Goal: Communication & Community: Answer question/provide support

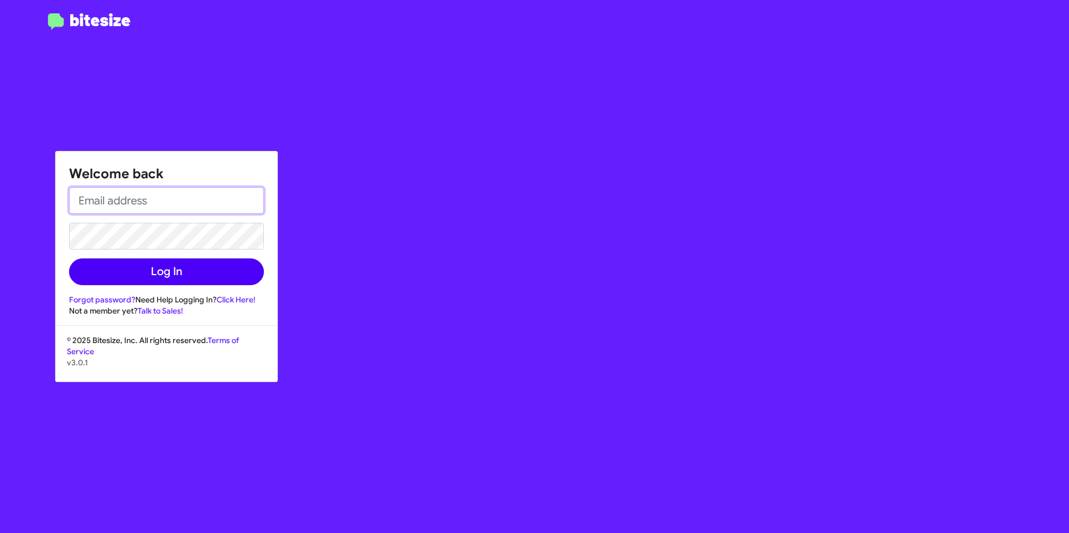
type input "[EMAIL_ADDRESS][DOMAIN_NAME]"
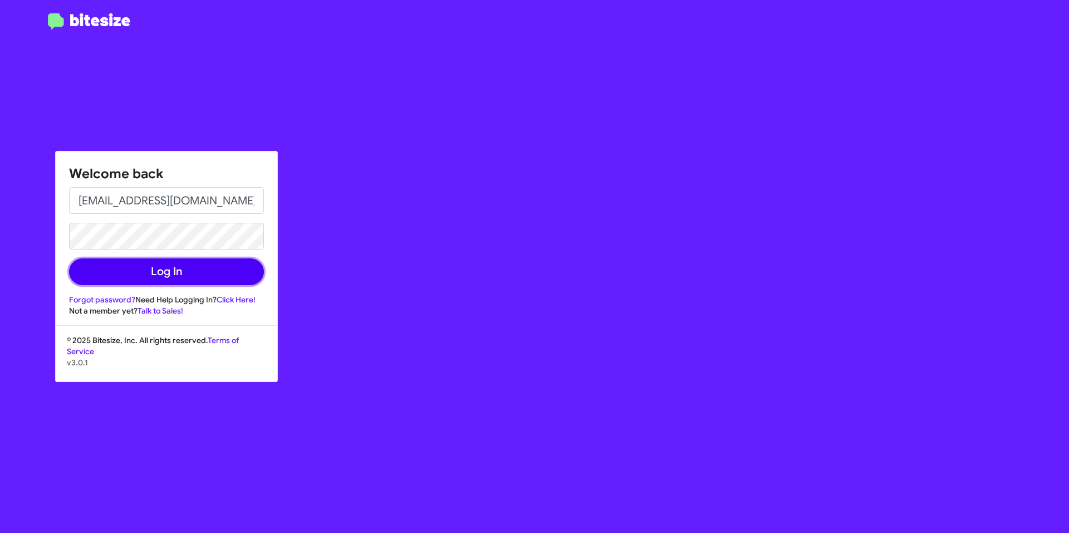
click at [237, 270] on button "Log In" at bounding box center [166, 271] width 195 height 27
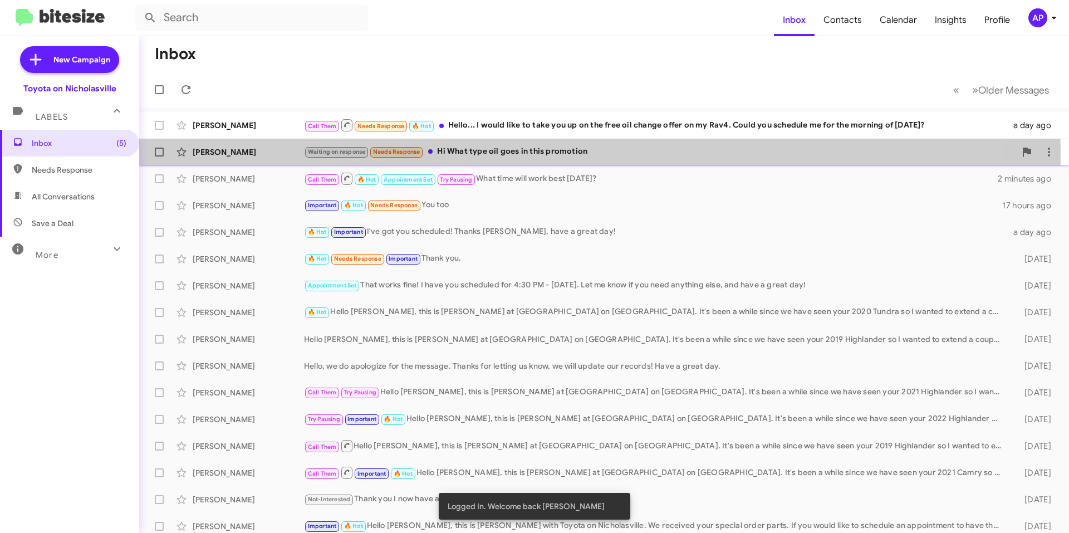
click at [254, 156] on div "[PERSON_NAME]" at bounding box center [248, 151] width 111 height 11
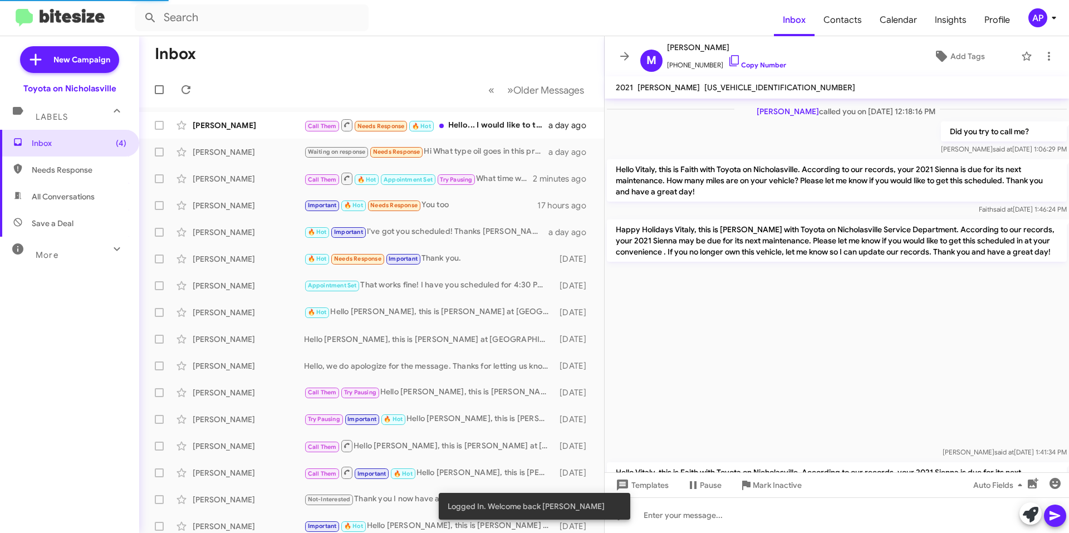
scroll to position [1064, 0]
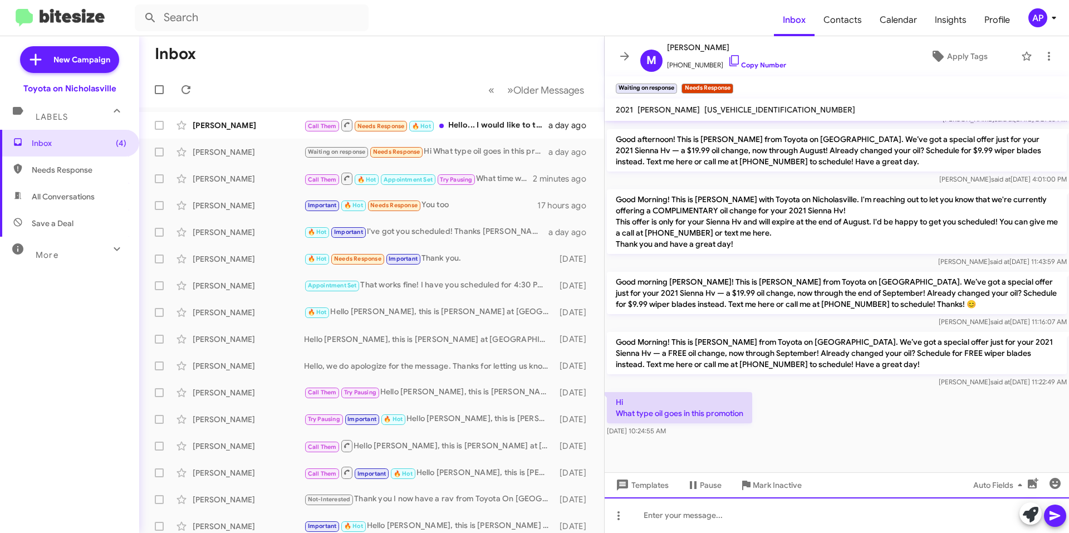
click at [752, 513] on div at bounding box center [837, 515] width 464 height 36
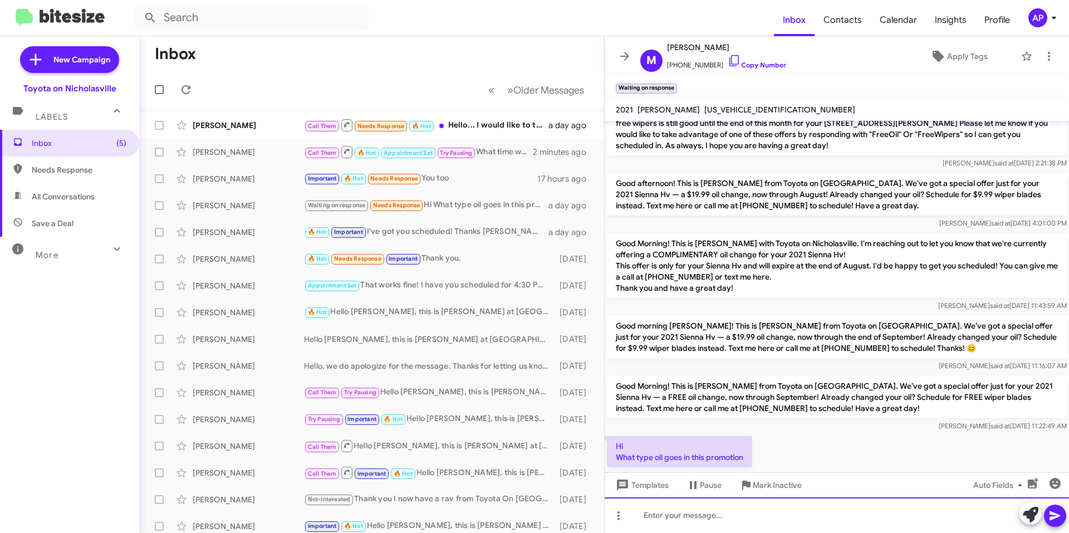
scroll to position [3390, 0]
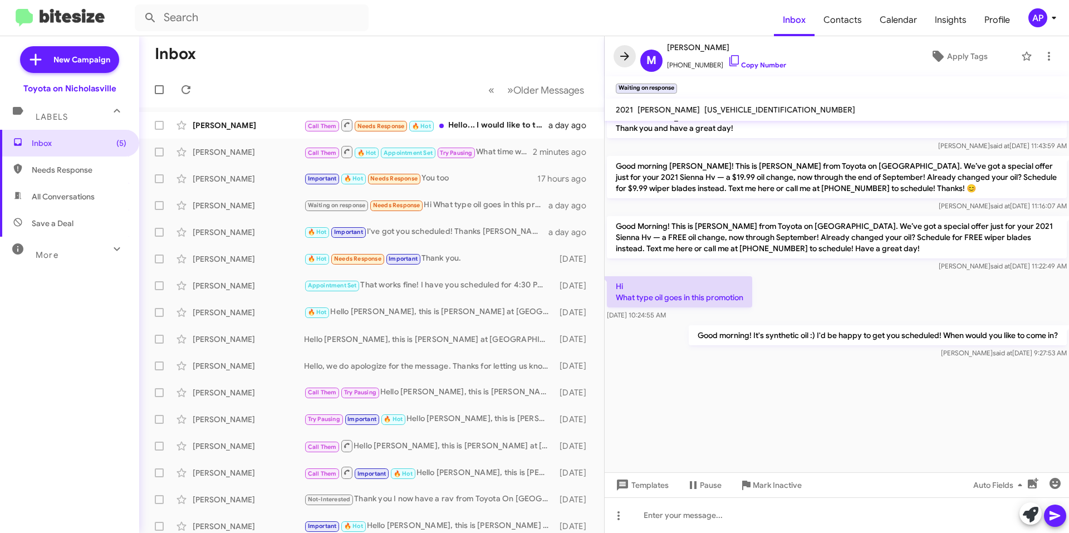
click at [617, 57] on span at bounding box center [625, 56] width 22 height 13
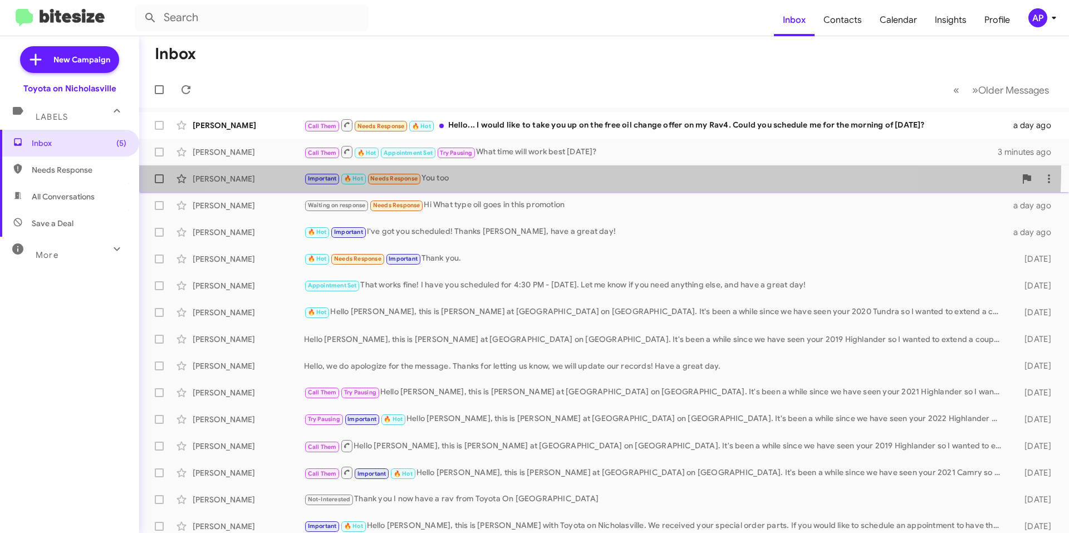
click at [564, 168] on div "[PERSON_NAME] Important 🔥 Hot Needs Response You too 17 hours ago" at bounding box center [604, 179] width 912 height 22
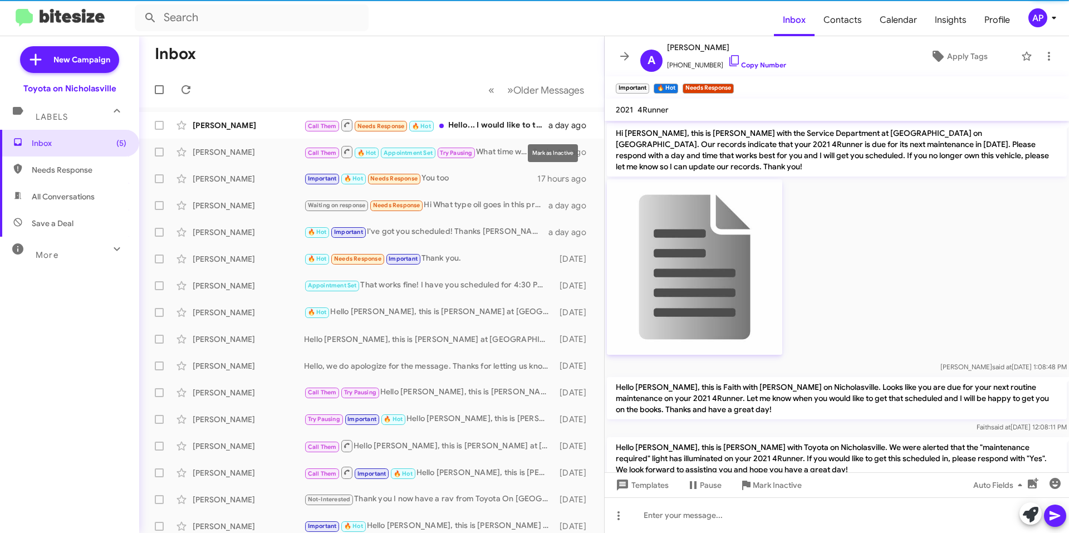
scroll to position [888, 0]
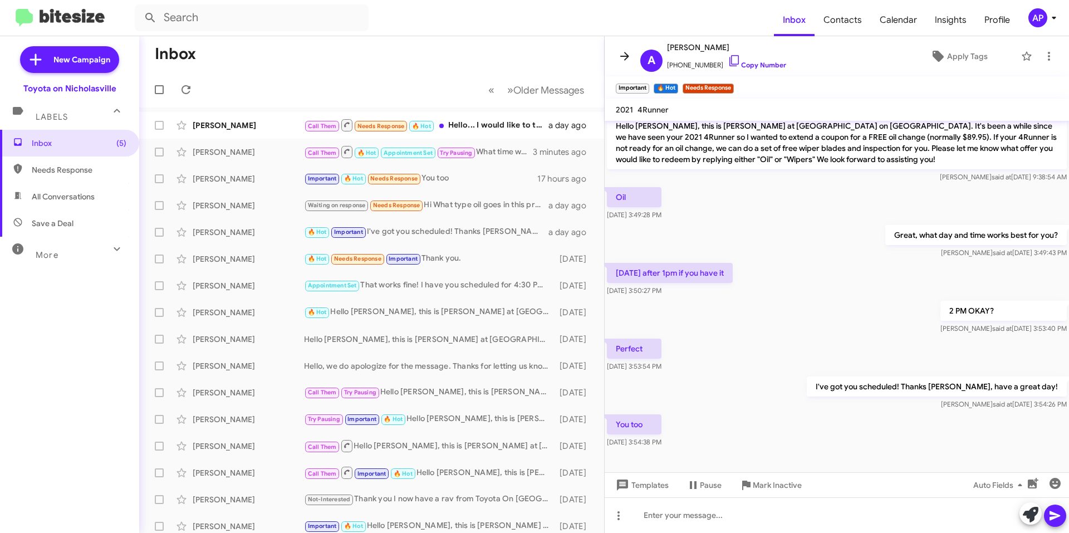
click at [618, 58] on icon at bounding box center [624, 56] width 13 height 13
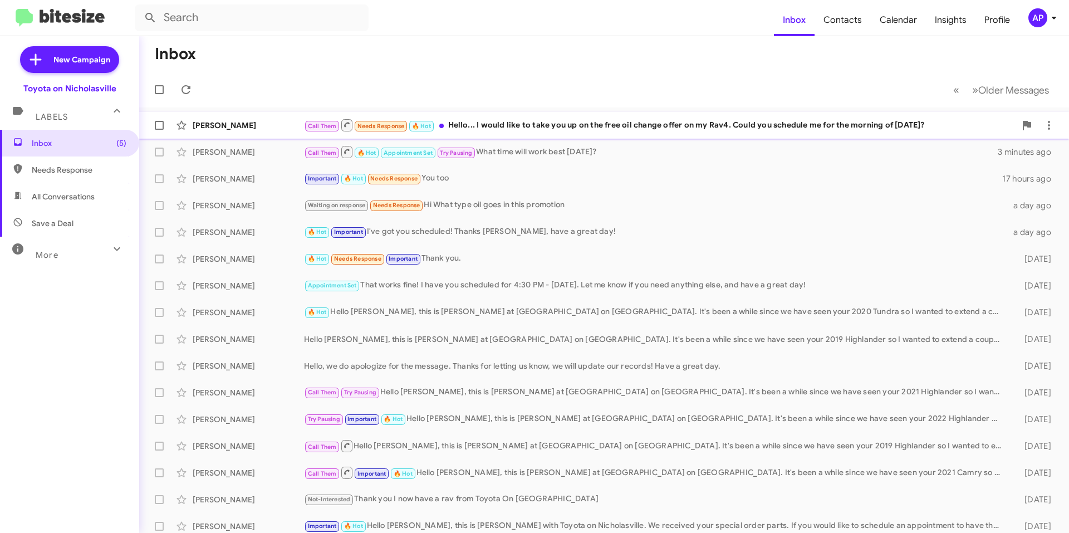
click at [684, 128] on div "Call Them Needs Response 🔥 Hot Hello... I would like to take you up on the free…" at bounding box center [660, 125] width 712 height 14
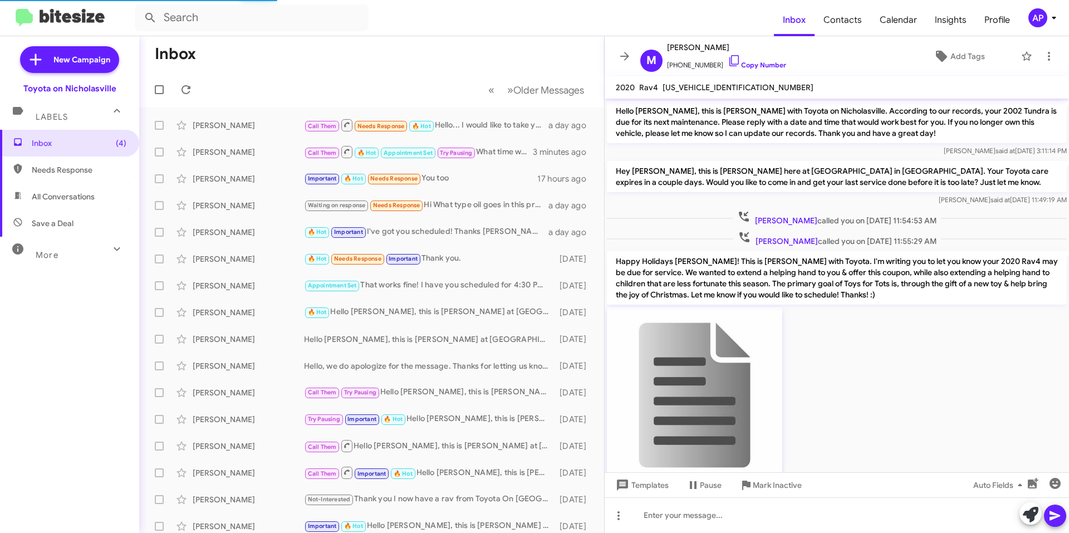
scroll to position [2723, 0]
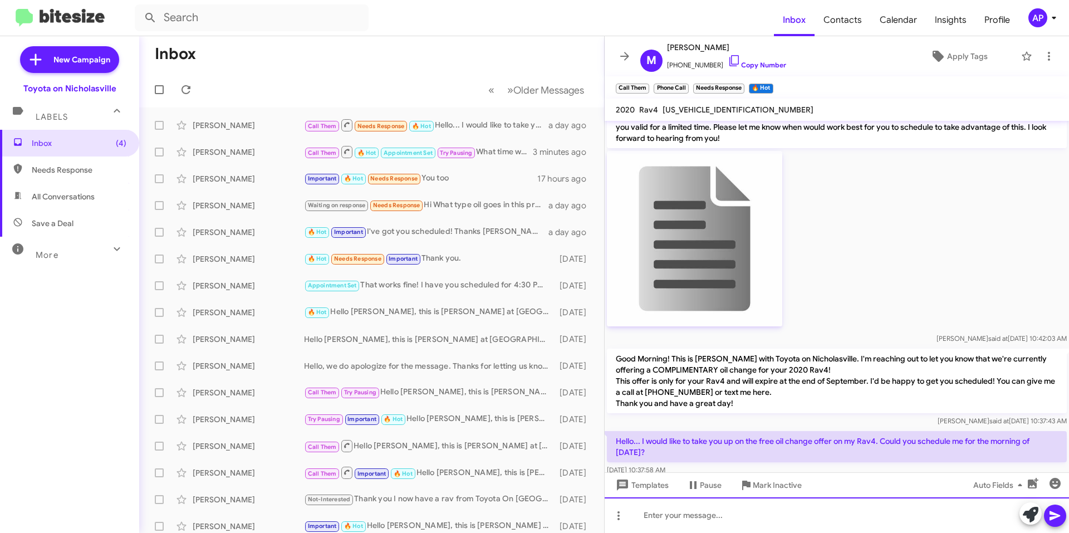
click at [741, 515] on div at bounding box center [837, 515] width 464 height 36
click at [708, 109] on span "[US_VEHICLE_IDENTIFICATION_NUMBER]" at bounding box center [738, 110] width 151 height 10
copy span "[US_VEHICLE_IDENTIFICATION_NUMBER]"
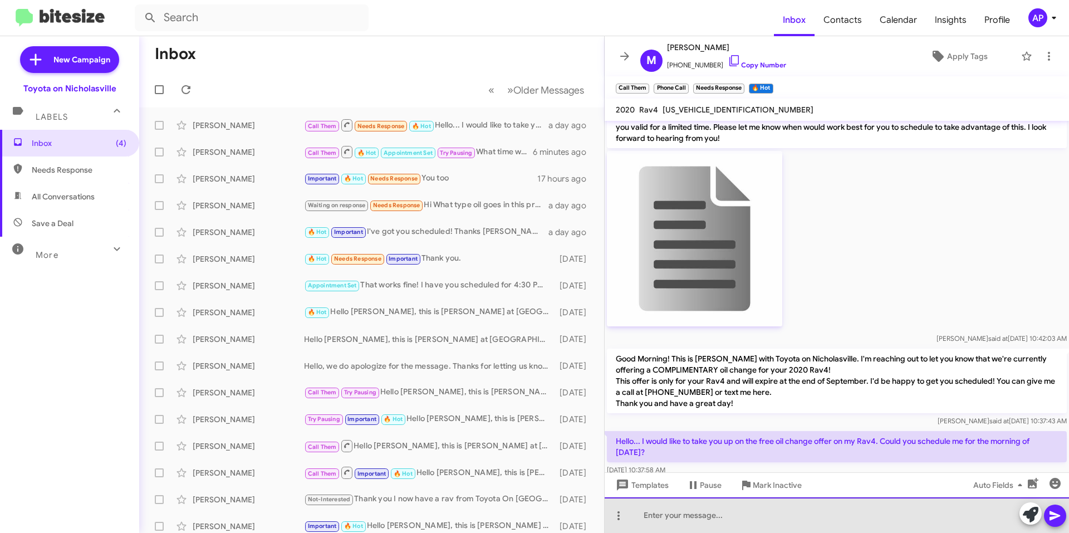
click at [692, 512] on div at bounding box center [837, 515] width 464 height 36
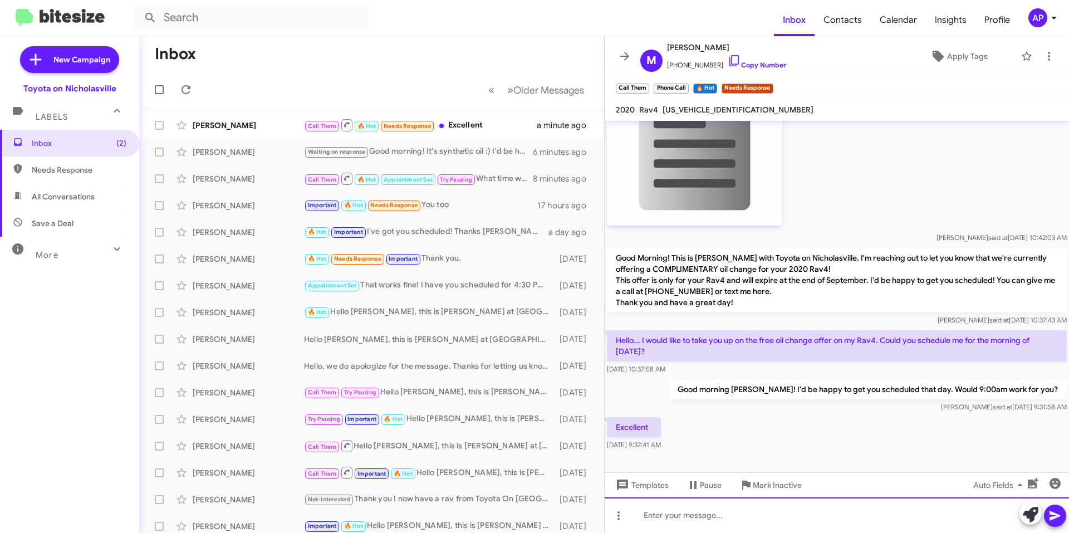
scroll to position [2826, 0]
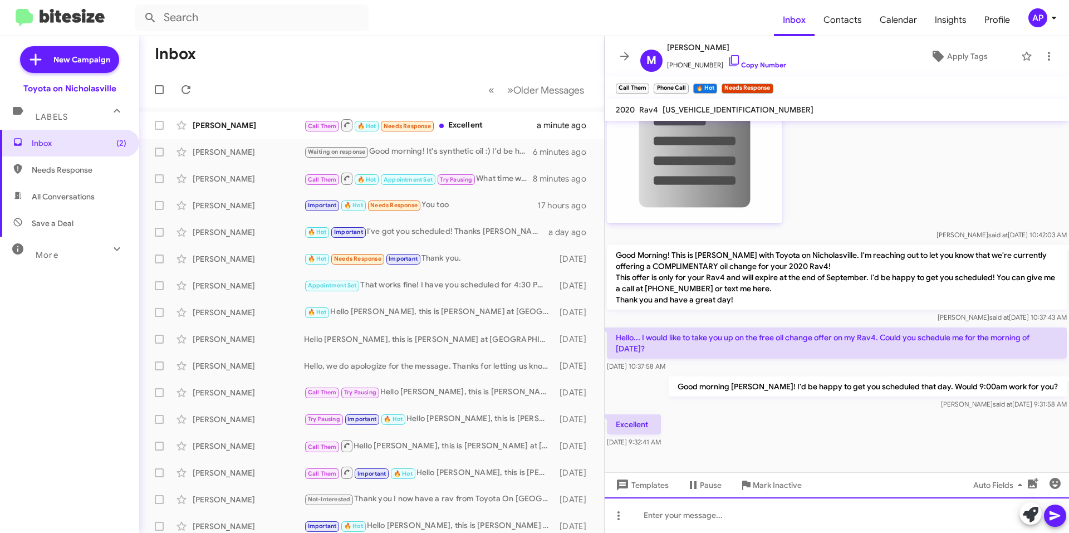
click at [671, 520] on div at bounding box center [837, 515] width 464 height 36
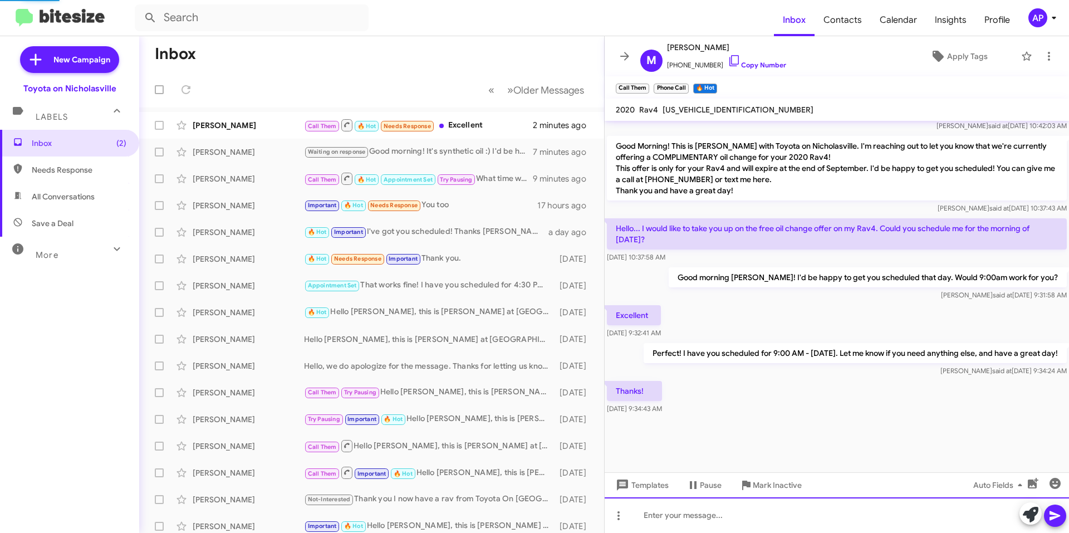
scroll to position [2804, 0]
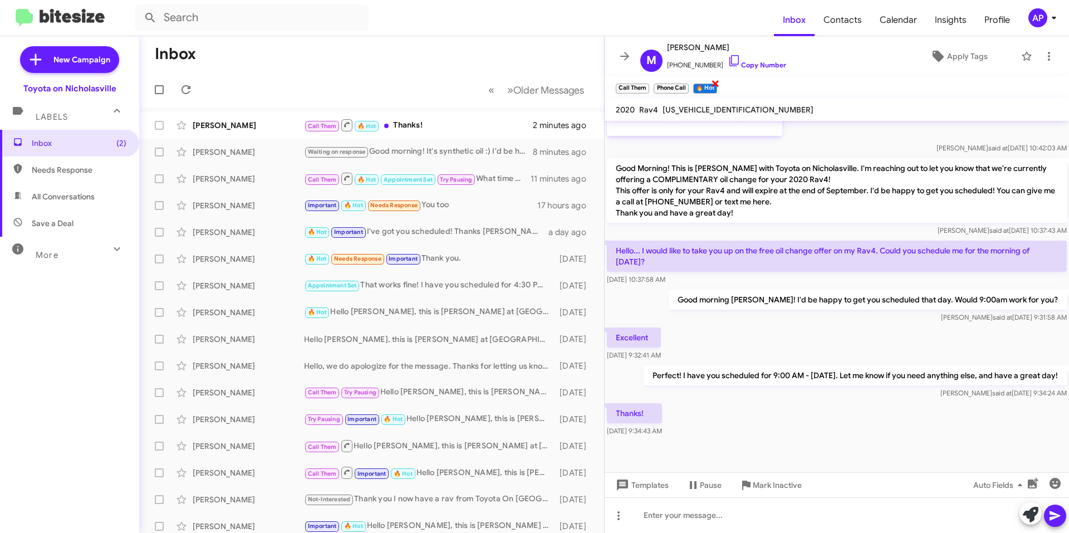
click at [716, 84] on span "×" at bounding box center [715, 82] width 9 height 13
click at [649, 85] on span "×" at bounding box center [647, 82] width 9 height 13
click at [649, 85] on span "×" at bounding box center [647, 82] width 7 height 13
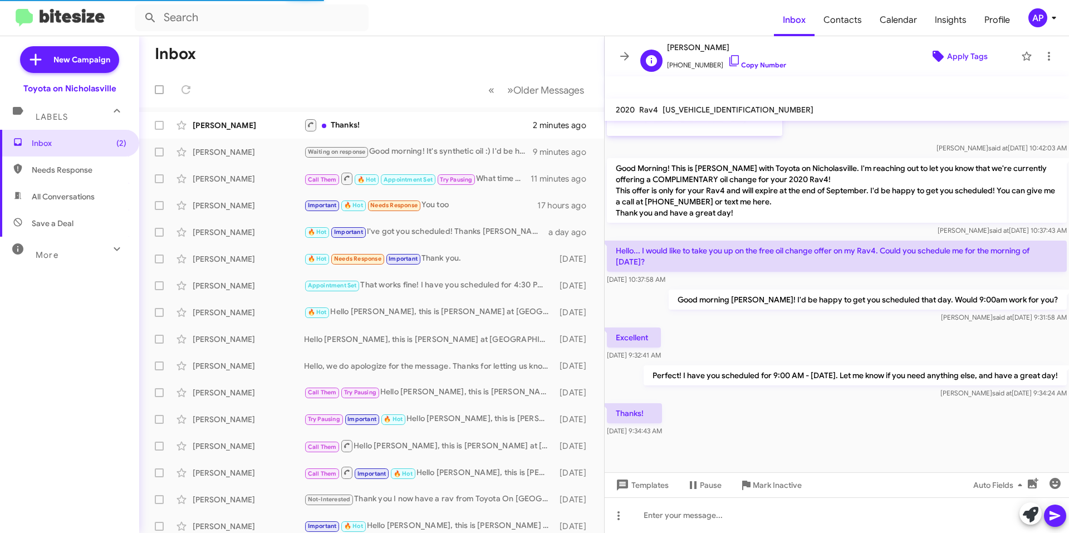
click at [951, 47] on span "Apply Tags" at bounding box center [967, 56] width 41 height 20
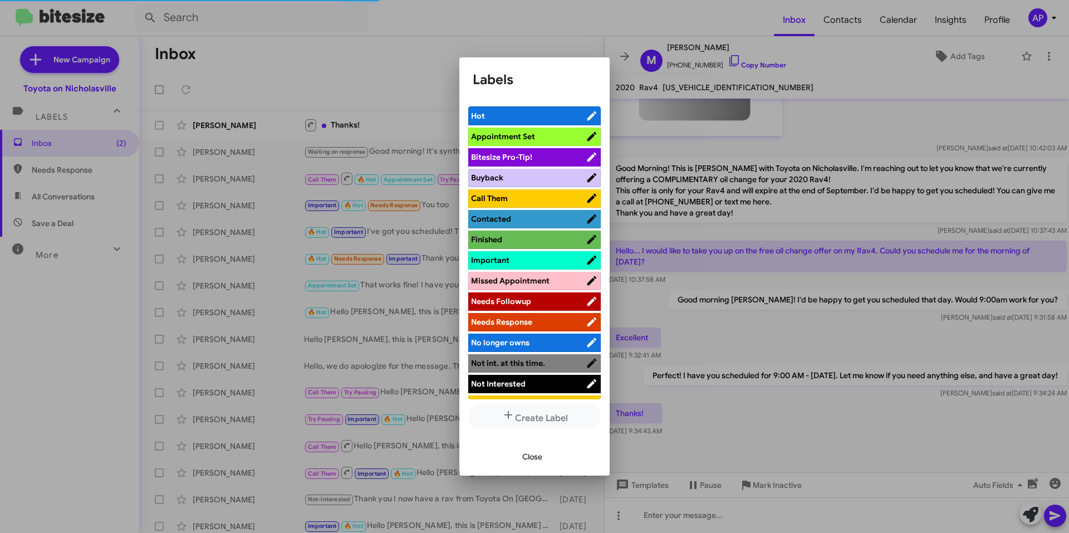
click at [529, 136] on span "Appointment Set" at bounding box center [503, 136] width 64 height 10
click at [539, 452] on span "Close" at bounding box center [532, 457] width 20 height 20
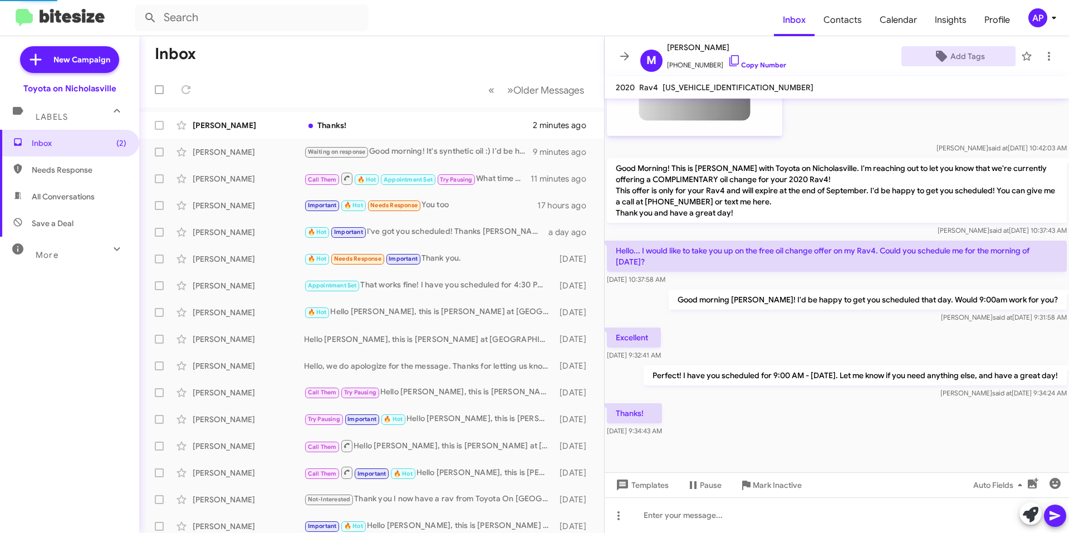
scroll to position [2804, 0]
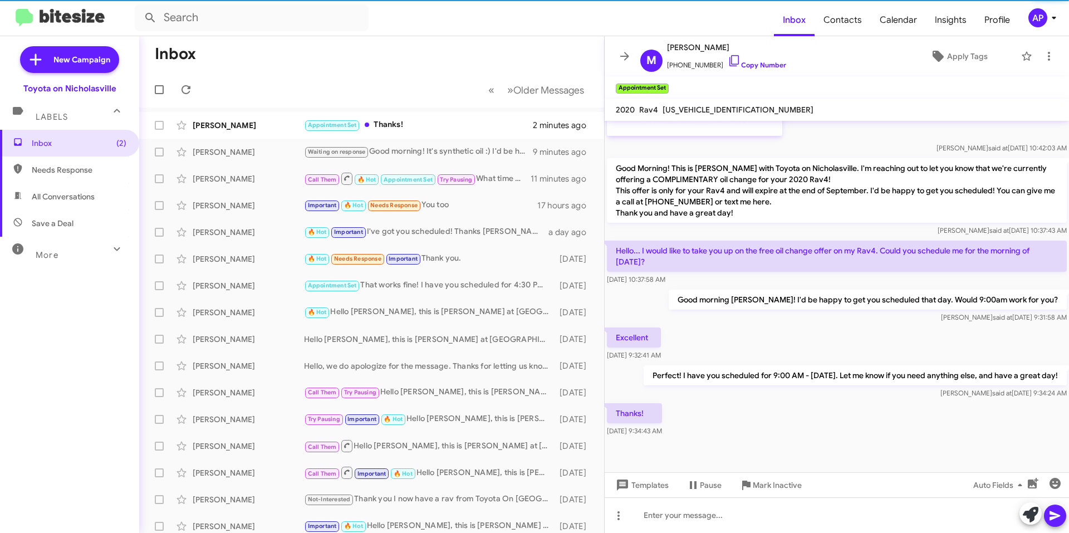
click at [613, 56] on mat-toolbar "M [PERSON_NAME] [PHONE_NUMBER] Copy Number Apply Tags" at bounding box center [837, 56] width 464 height 40
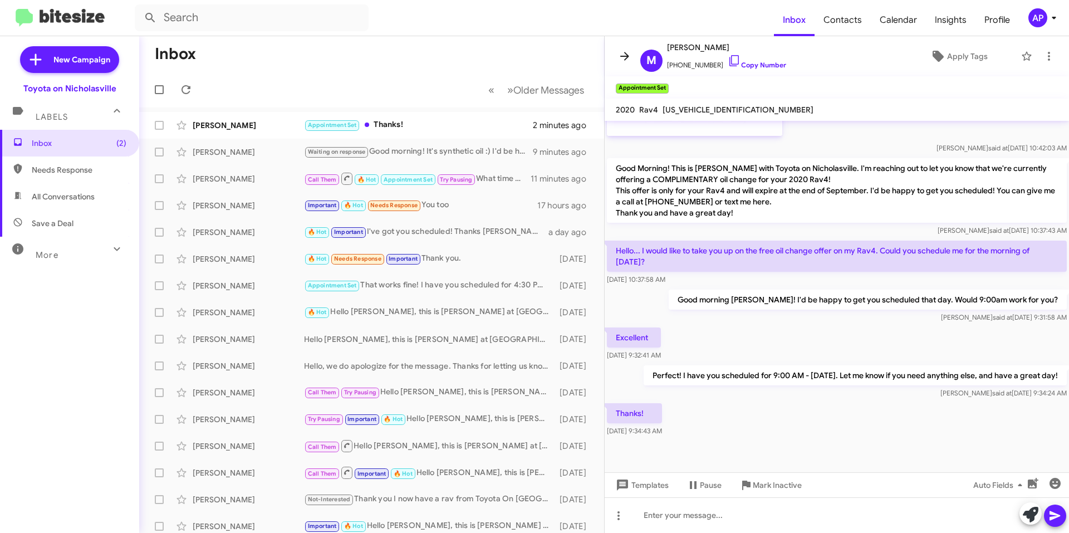
click at [623, 57] on icon at bounding box center [624, 56] width 13 height 13
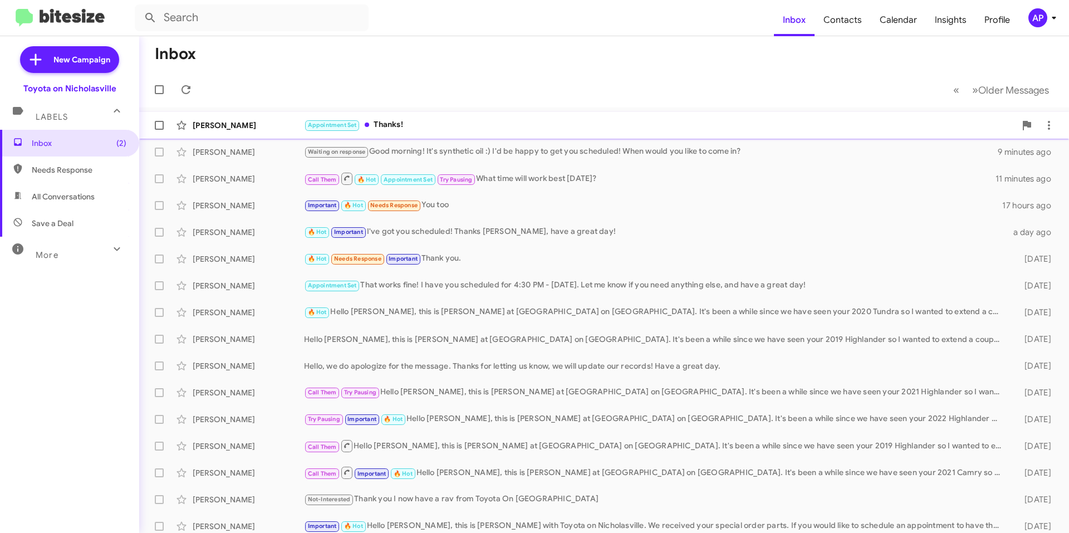
click at [498, 115] on div "[PERSON_NAME] Appointment Set Thanks! 2 minutes ago" at bounding box center [604, 125] width 912 height 22
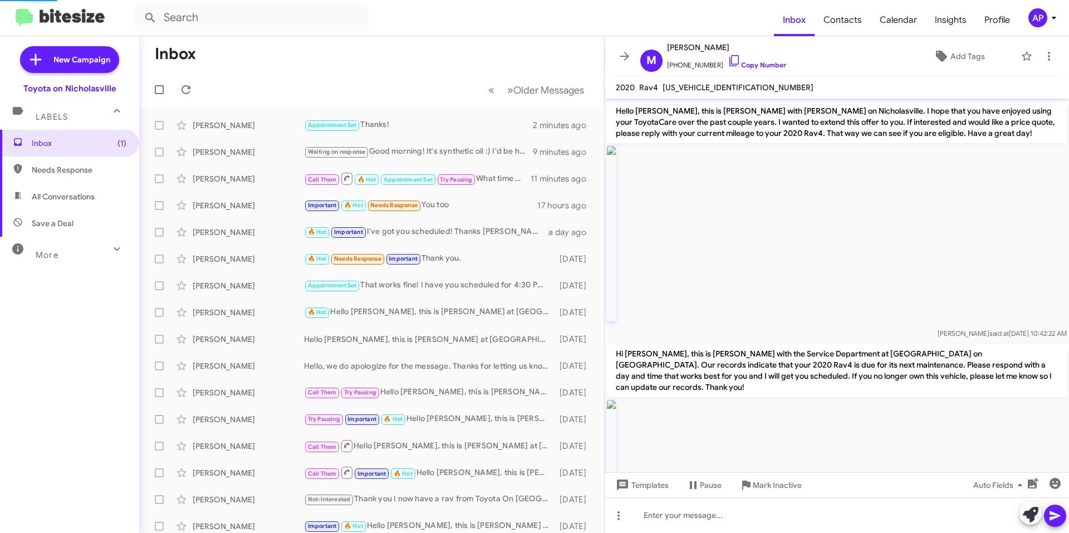
scroll to position [2498, 0]
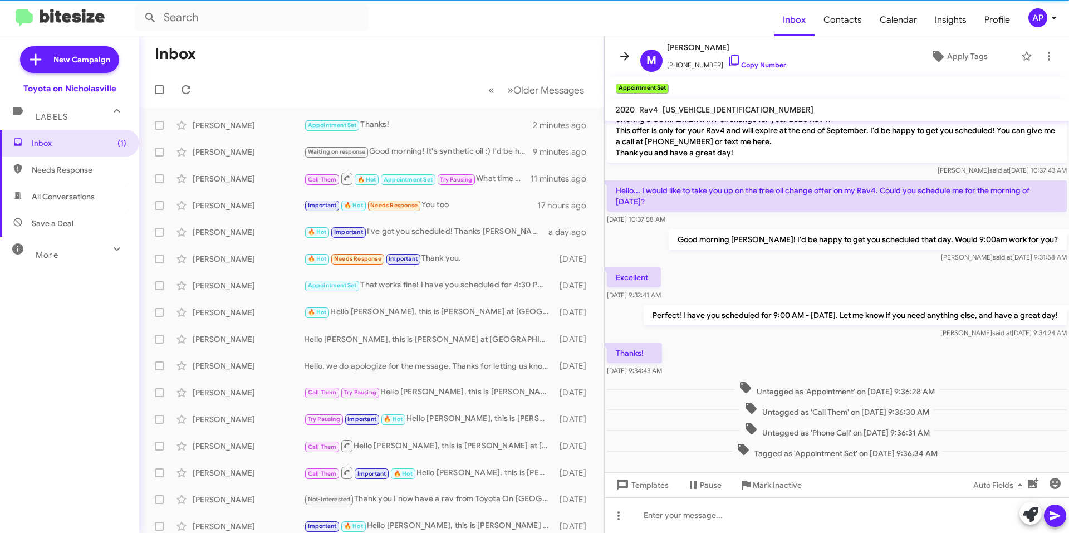
click at [623, 55] on icon at bounding box center [624, 56] width 13 height 13
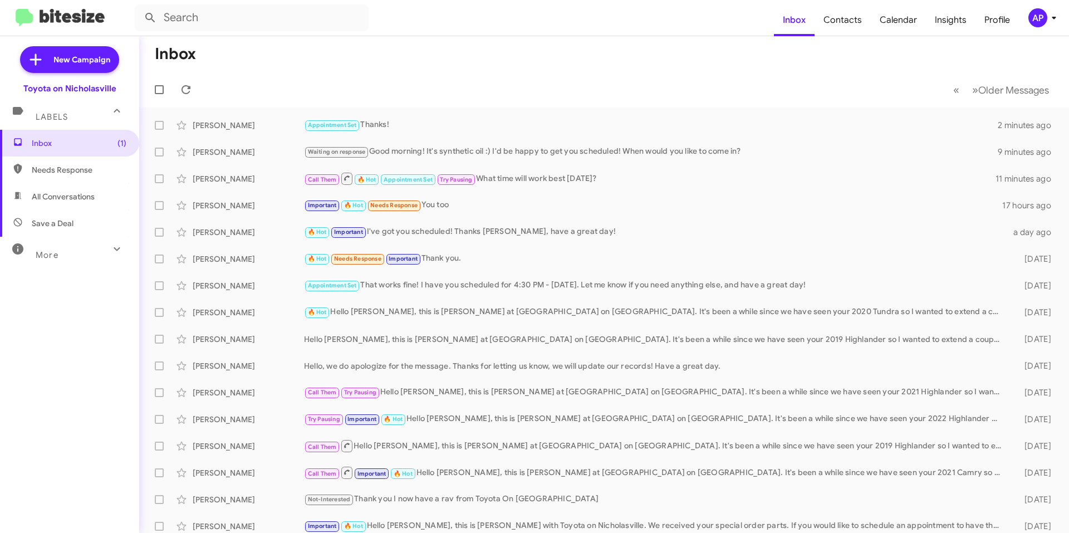
click at [50, 194] on span "All Conversations" at bounding box center [63, 196] width 63 height 11
type input "in:all-conversations"
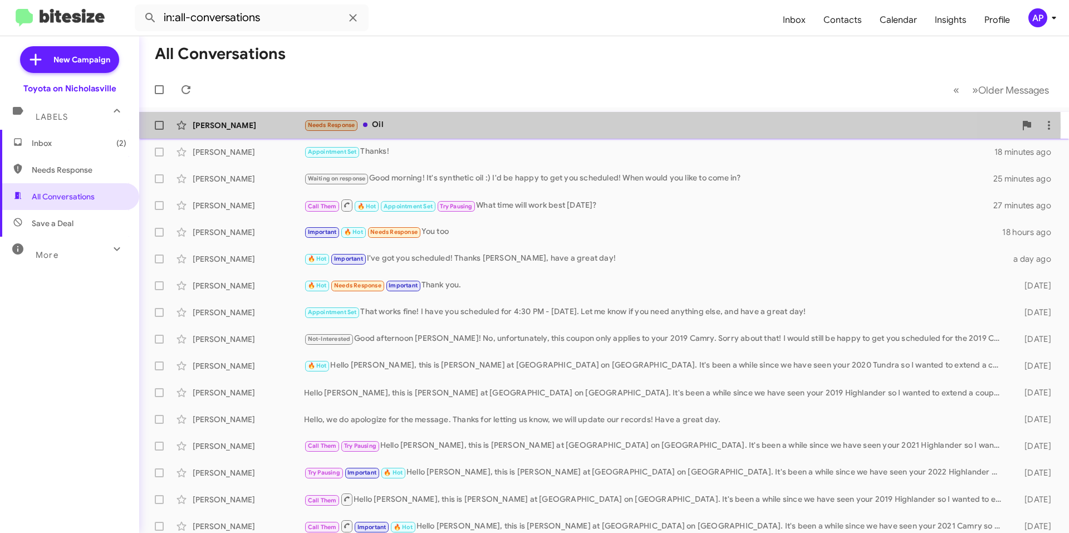
click at [453, 127] on div "Needs Response Oil" at bounding box center [660, 125] width 712 height 13
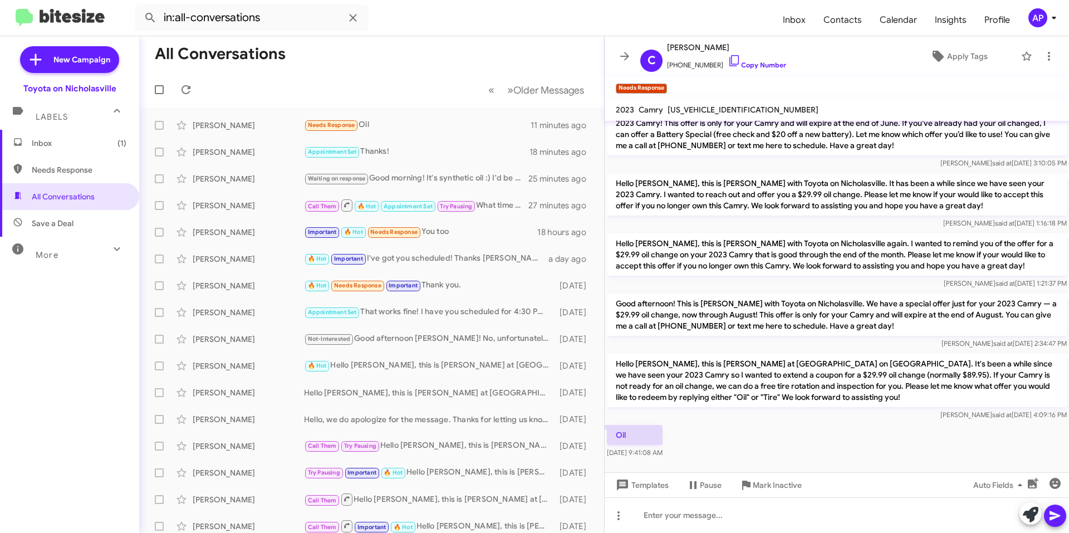
scroll to position [89, 0]
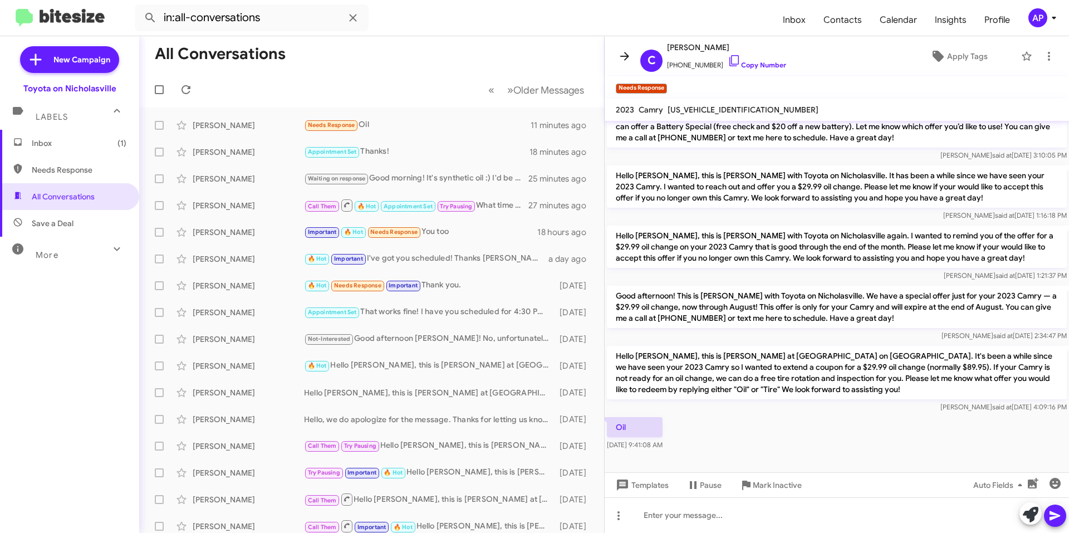
click at [625, 57] on icon at bounding box center [624, 56] width 9 height 8
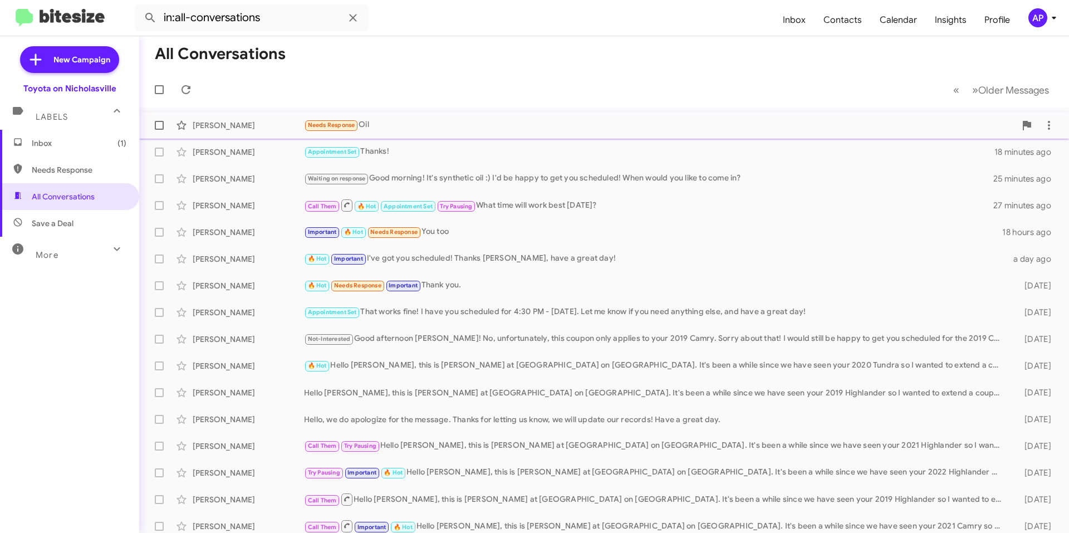
click at [157, 124] on span at bounding box center [159, 125] width 9 height 9
click at [159, 130] on input "checkbox" at bounding box center [159, 130] width 1 height 1
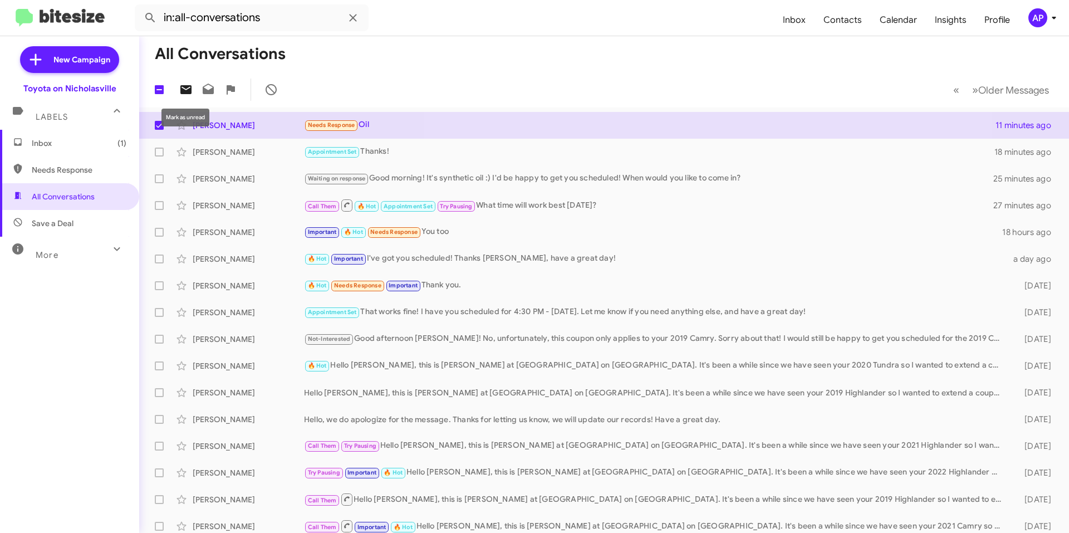
click at [185, 90] on icon at bounding box center [185, 89] width 11 height 9
click at [158, 121] on span at bounding box center [159, 125] width 9 height 9
click at [159, 130] on input "checkbox" at bounding box center [159, 130] width 1 height 1
checkbox input "false"
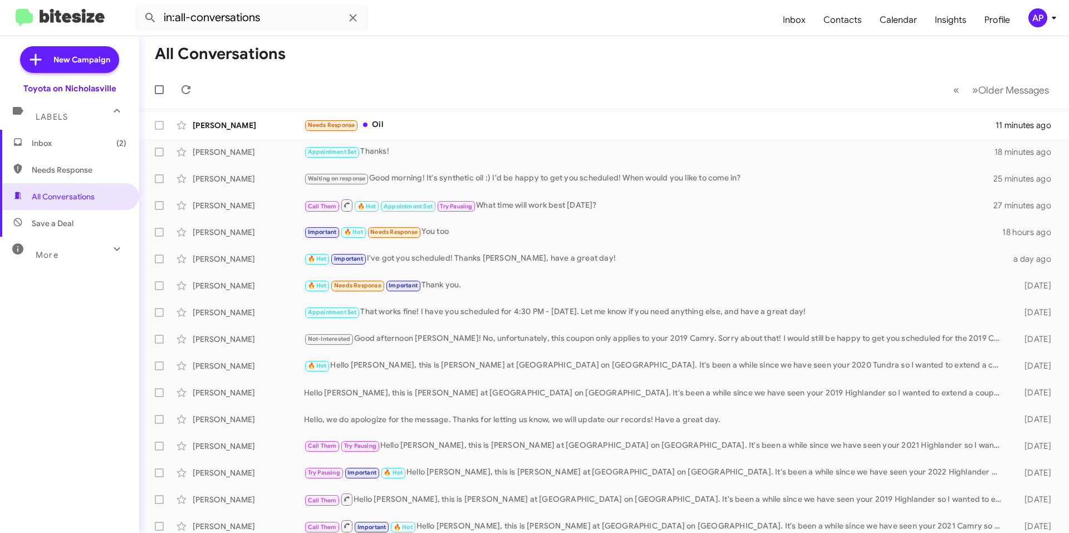
click at [84, 138] on span "Inbox (2)" at bounding box center [79, 143] width 95 height 11
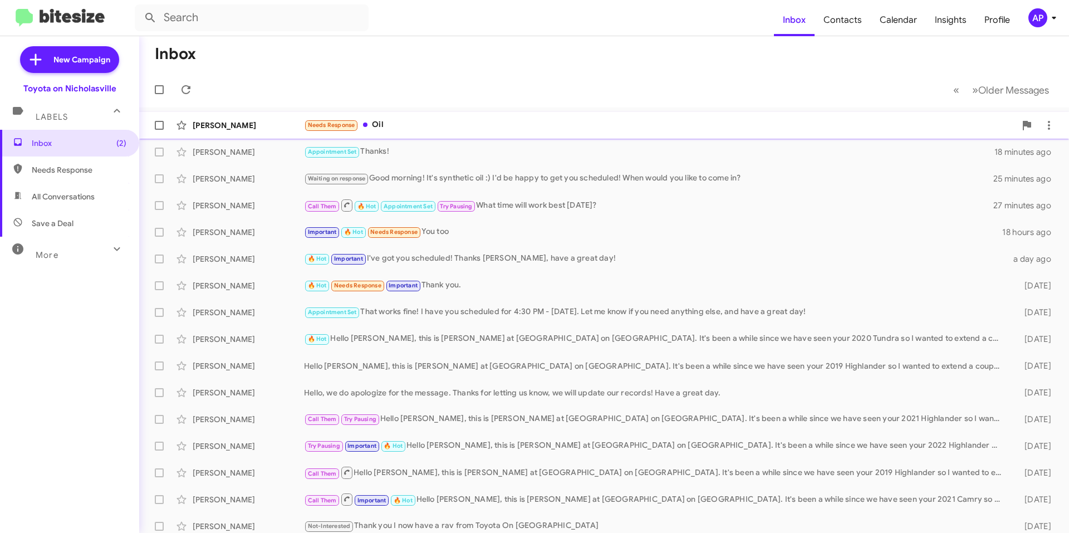
click at [521, 123] on div "Needs Response Oil" at bounding box center [660, 125] width 712 height 13
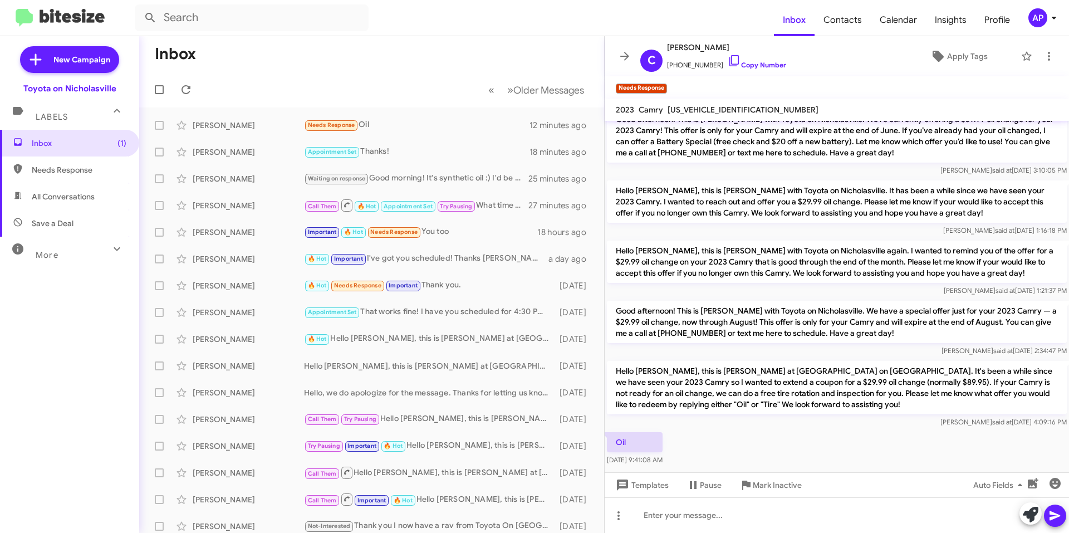
scroll to position [89, 0]
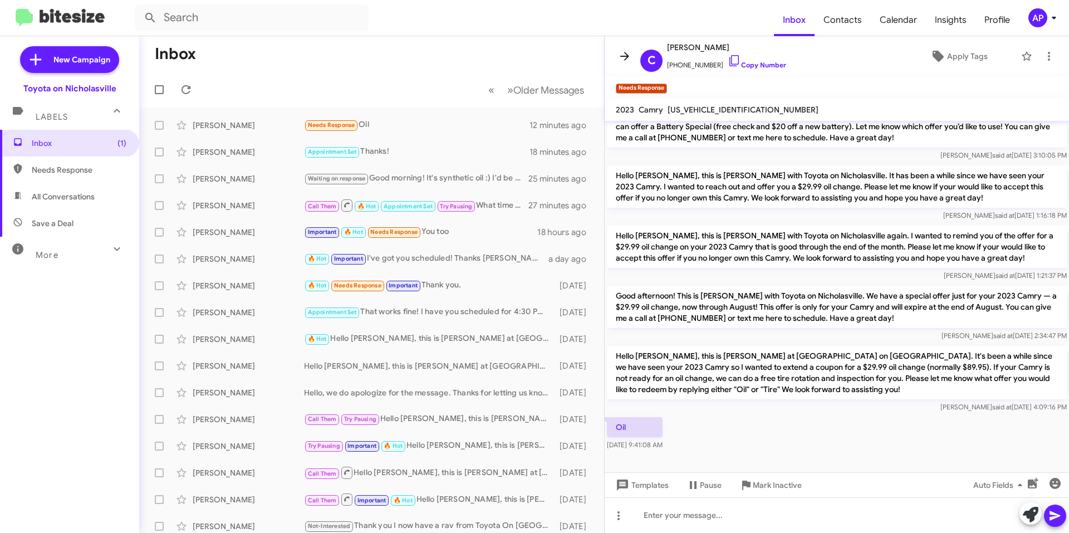
click at [616, 53] on span at bounding box center [625, 56] width 22 height 13
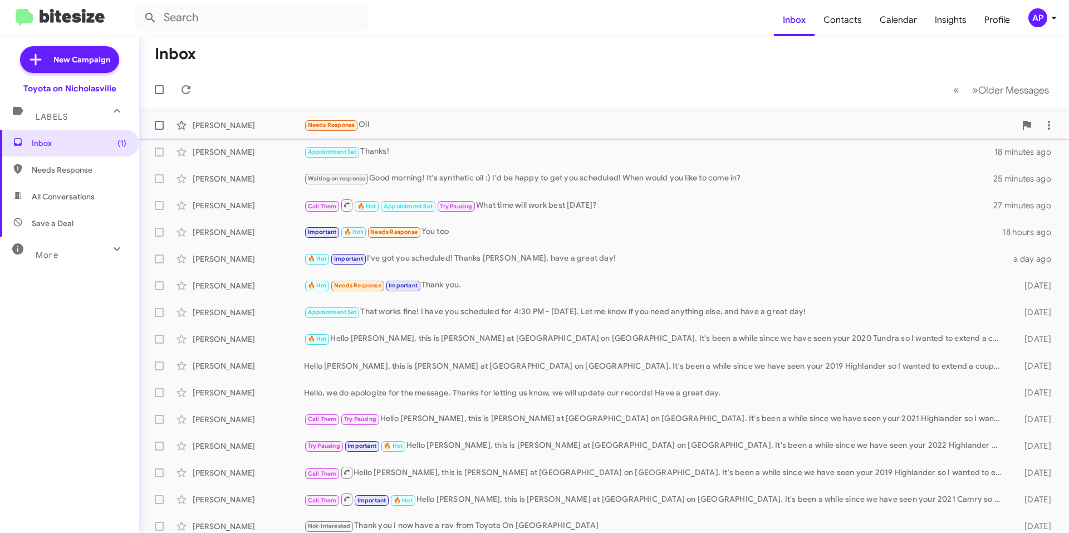
click at [162, 127] on span at bounding box center [159, 125] width 9 height 9
click at [159, 130] on input "checkbox" at bounding box center [159, 130] width 1 height 1
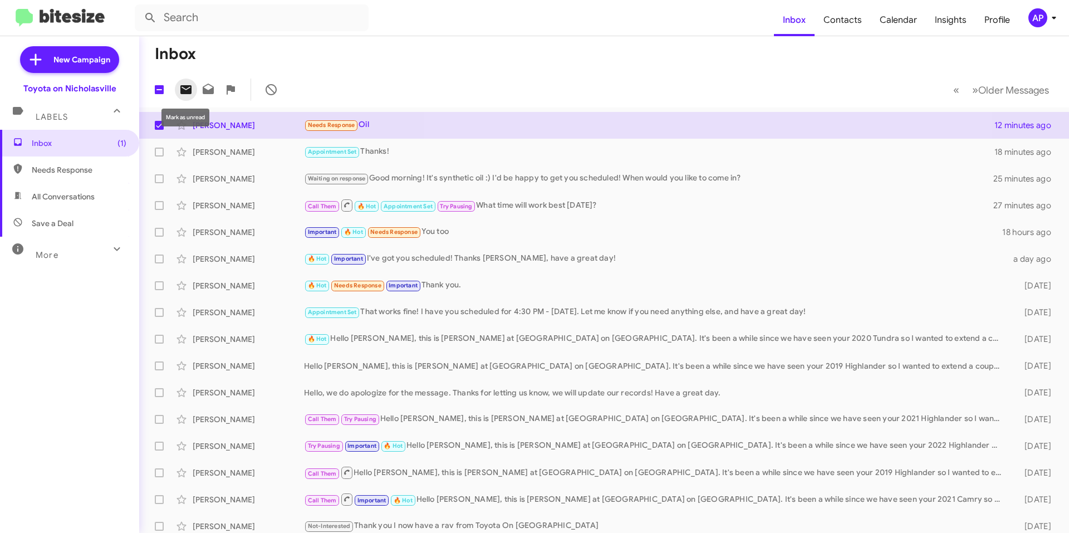
click at [188, 94] on icon at bounding box center [185, 89] width 11 height 9
click at [158, 124] on span at bounding box center [159, 125] width 9 height 9
click at [159, 130] on input "checkbox" at bounding box center [159, 130] width 1 height 1
checkbox input "false"
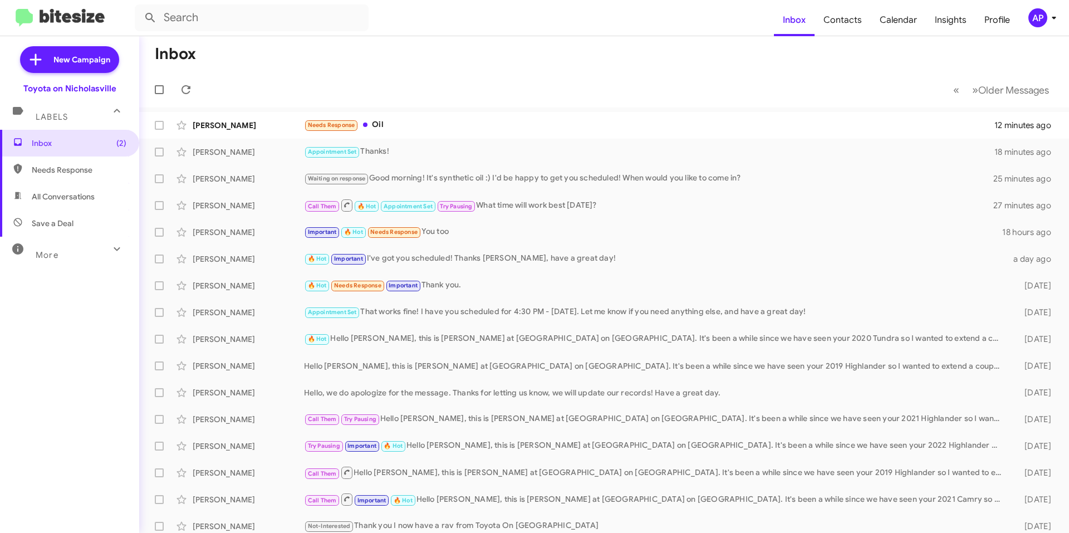
click at [75, 202] on span "All Conversations" at bounding box center [69, 196] width 139 height 27
type input "in:all-conversations"
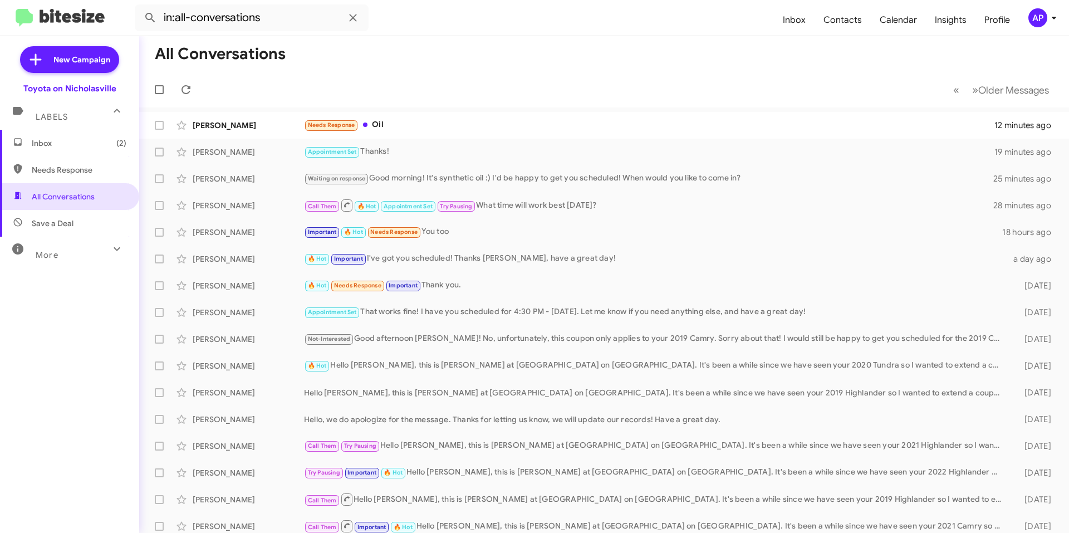
click at [45, 133] on span "Inbox (2)" at bounding box center [69, 143] width 139 height 27
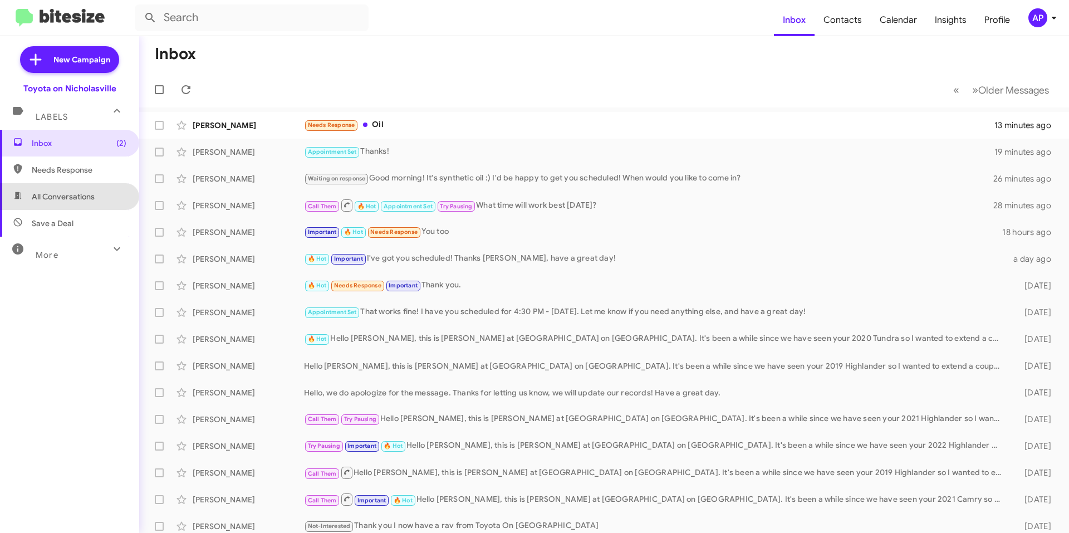
click at [105, 198] on span "All Conversations" at bounding box center [69, 196] width 139 height 27
type input "in:all-conversations"
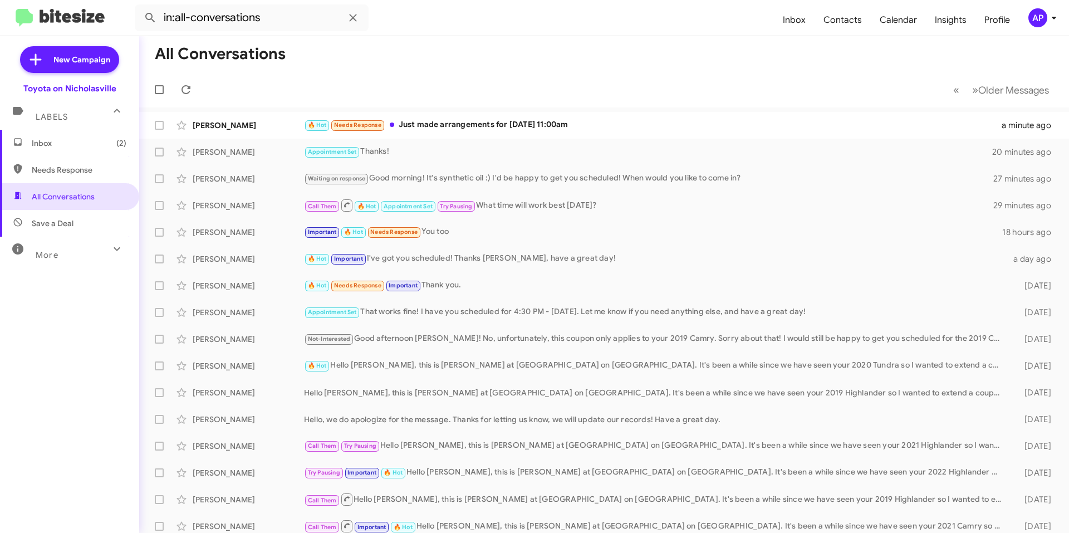
click at [94, 140] on span "Inbox (2)" at bounding box center [79, 143] width 95 height 11
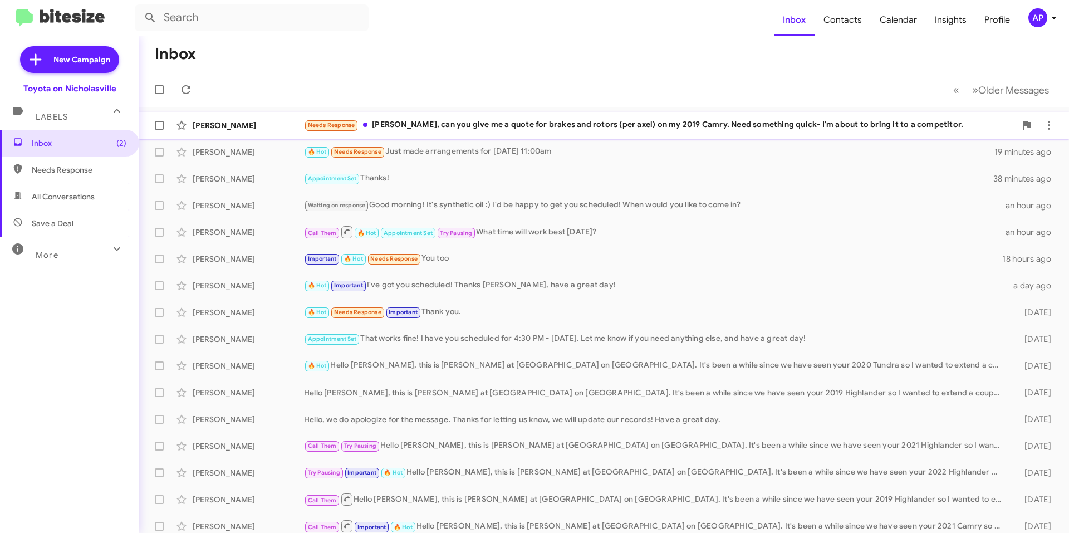
click at [566, 128] on div "Needs Response [PERSON_NAME], can you give me a quote for brakes and rotors (pe…" at bounding box center [660, 125] width 712 height 13
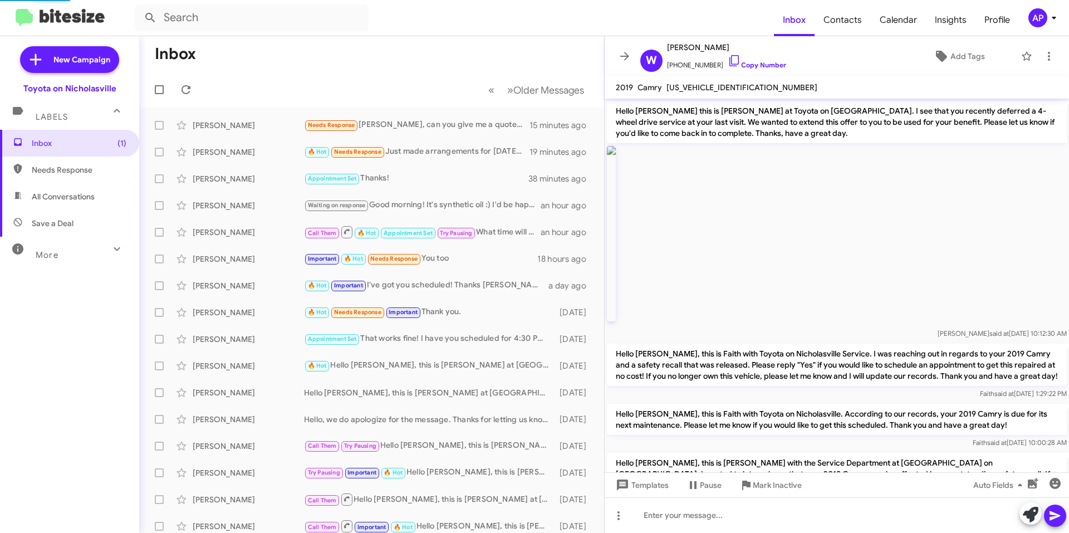
scroll to position [821, 0]
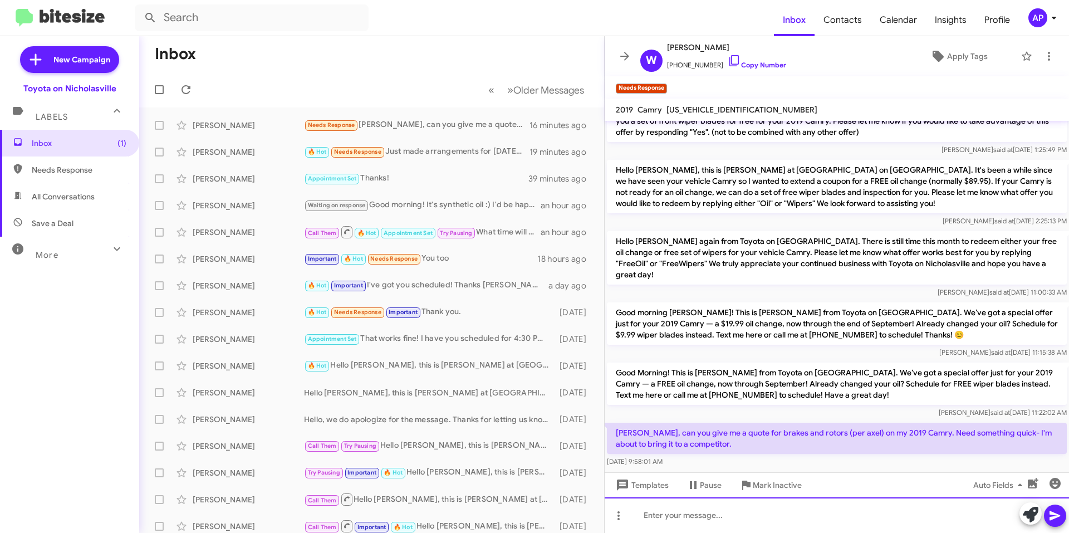
click at [719, 516] on div at bounding box center [837, 515] width 464 height 36
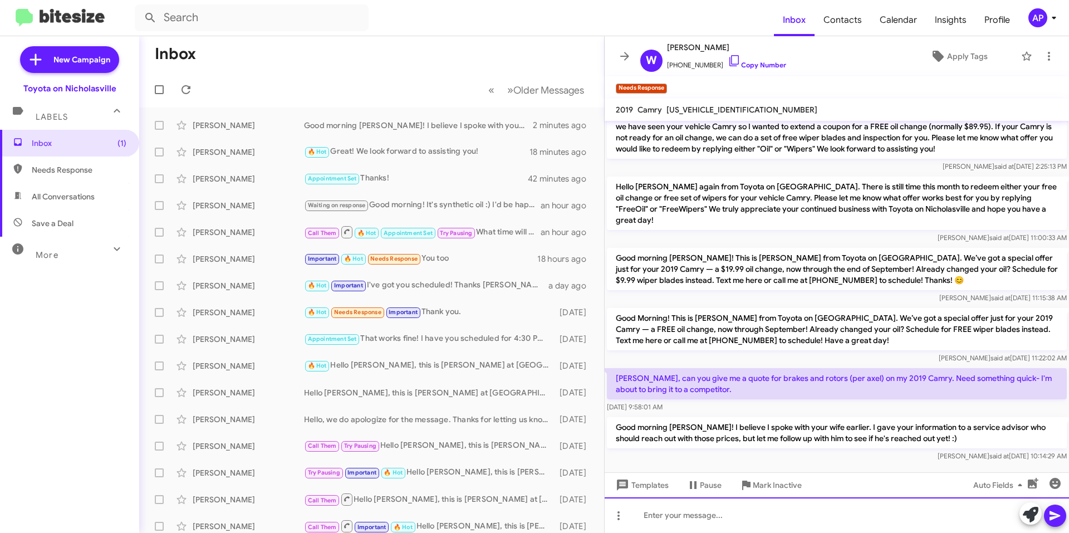
scroll to position [895, 0]
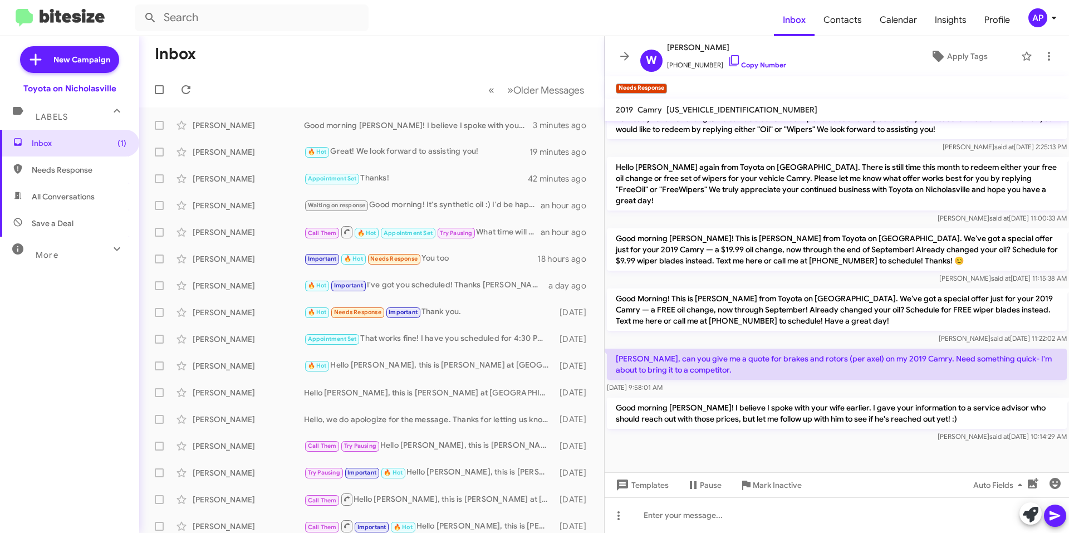
click at [727, 228] on p "Good morning [PERSON_NAME]! This is [PERSON_NAME] from Toyota on [GEOGRAPHIC_DA…" at bounding box center [837, 249] width 460 height 42
click at [626, 55] on icon at bounding box center [624, 56] width 13 height 13
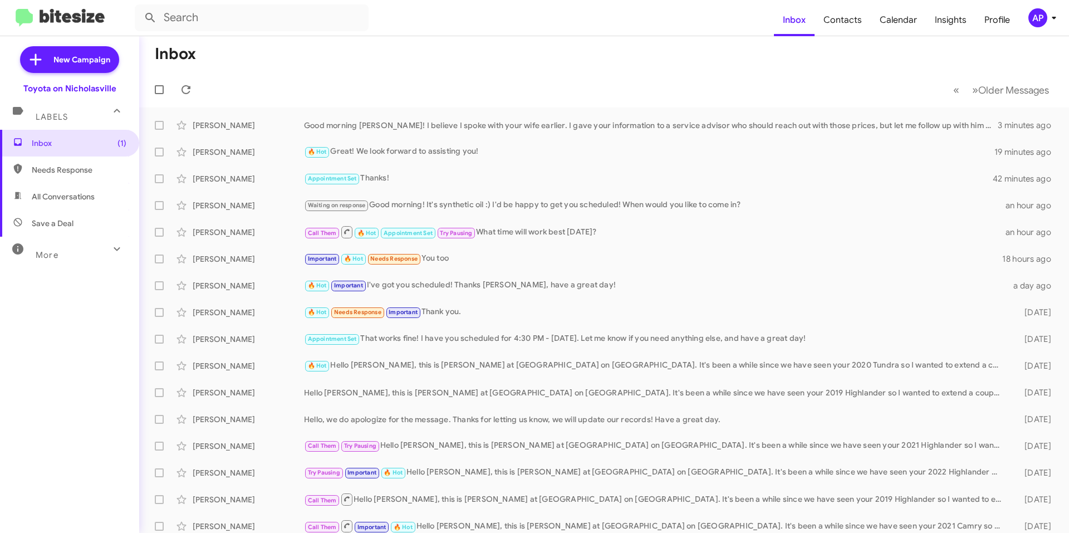
click at [558, 64] on mat-toolbar-row "Inbox" at bounding box center [604, 54] width 930 height 36
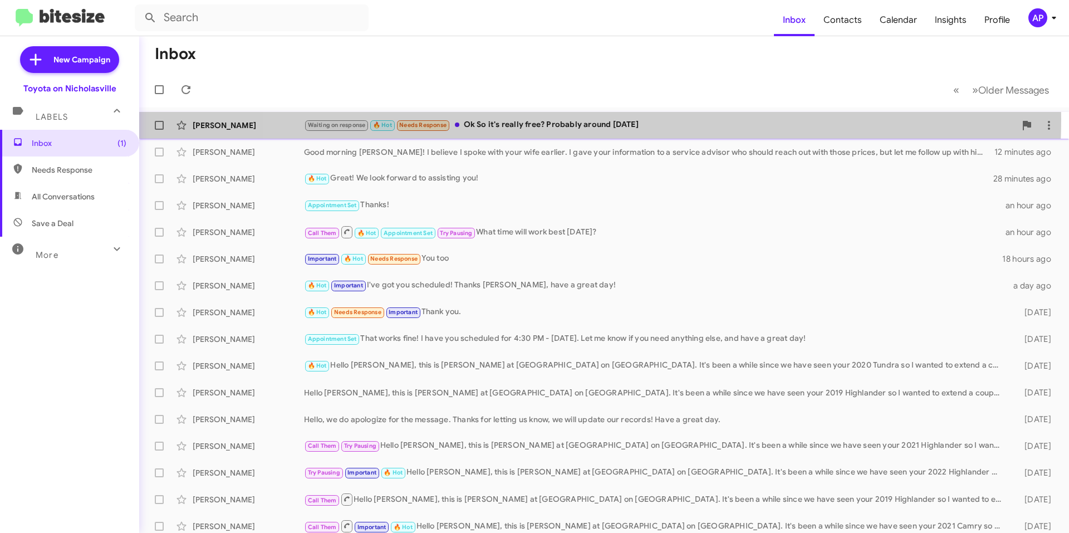
click at [591, 120] on div "Waiting on response 🔥 Hot Needs Response Ok So it's really free? Probably aroun…" at bounding box center [660, 125] width 712 height 13
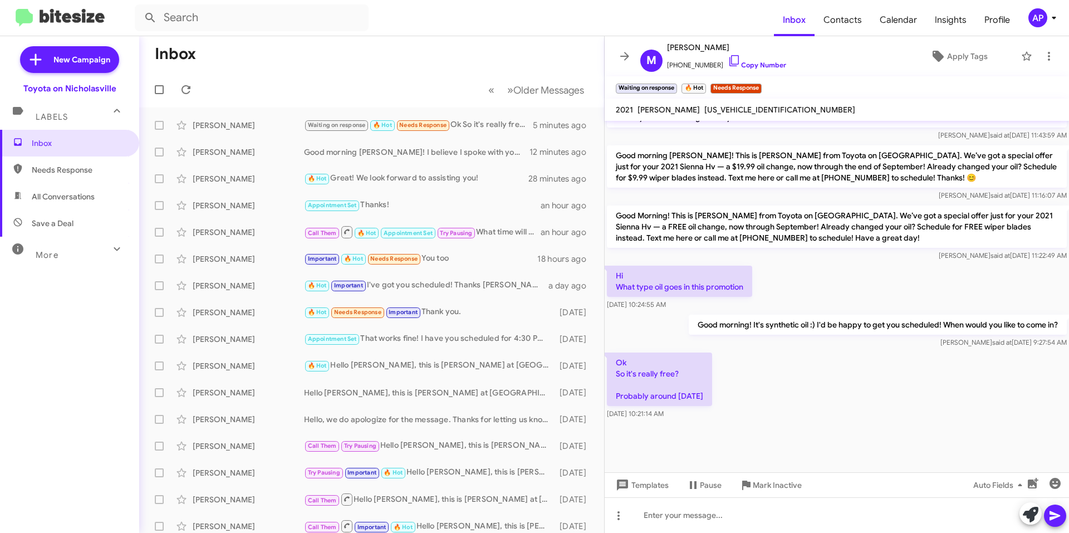
scroll to position [1137, 0]
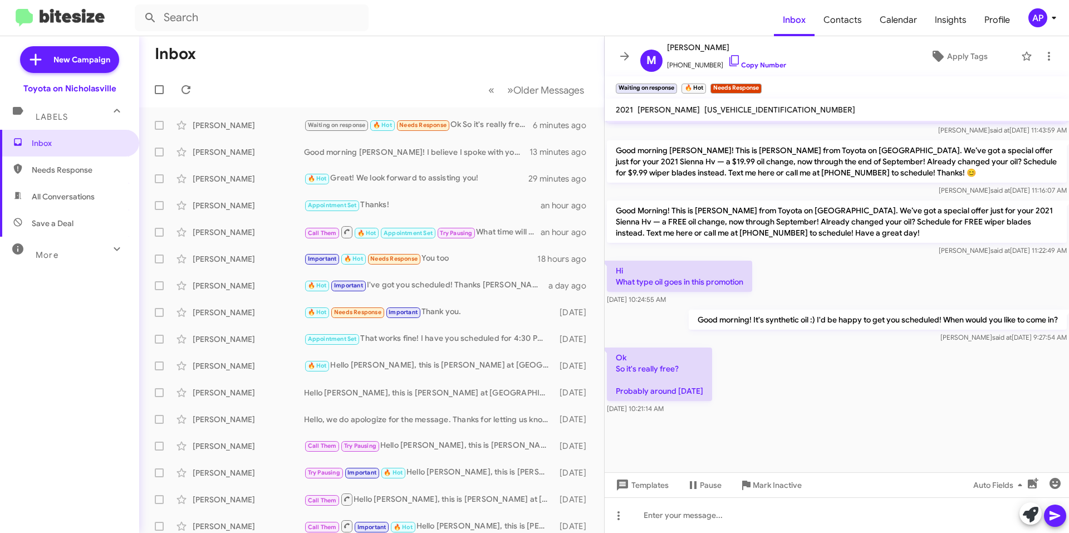
click at [729, 111] on span "[US_VEHICLE_IDENTIFICATION_NUMBER]" at bounding box center [779, 110] width 151 height 10
copy span "[US_VEHICLE_IDENTIFICATION_NUMBER]"
click at [728, 525] on div at bounding box center [837, 515] width 464 height 36
click at [722, 107] on span "[US_VEHICLE_IDENTIFICATION_NUMBER]" at bounding box center [779, 110] width 151 height 10
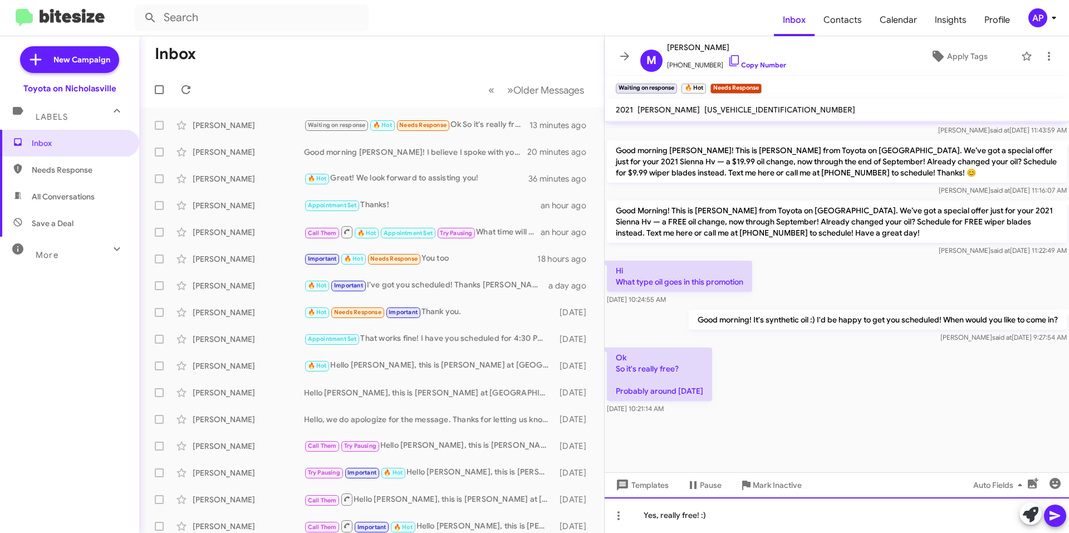
click at [741, 520] on div "Yes, really free! :)" at bounding box center [837, 515] width 464 height 36
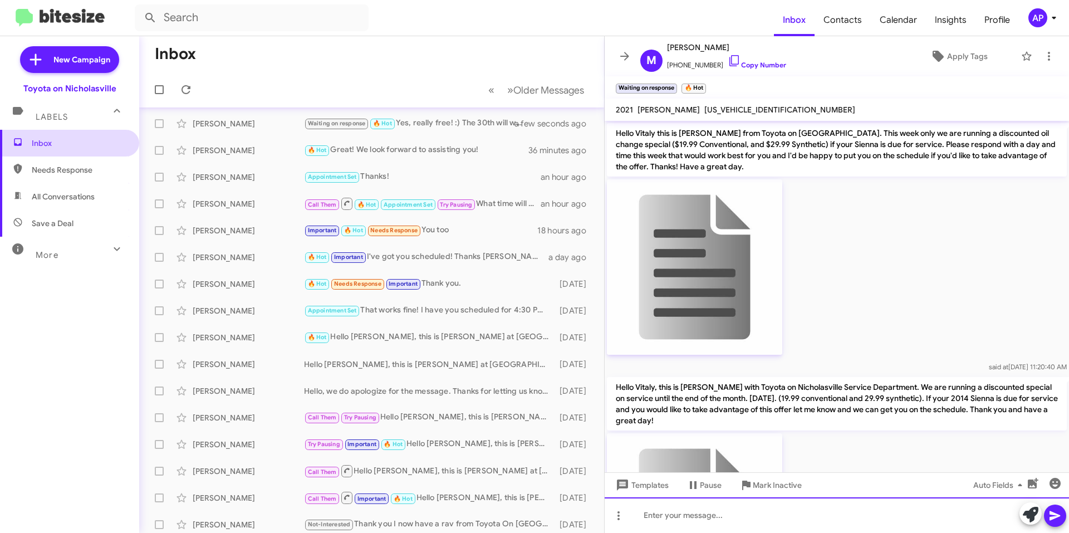
scroll to position [0, 0]
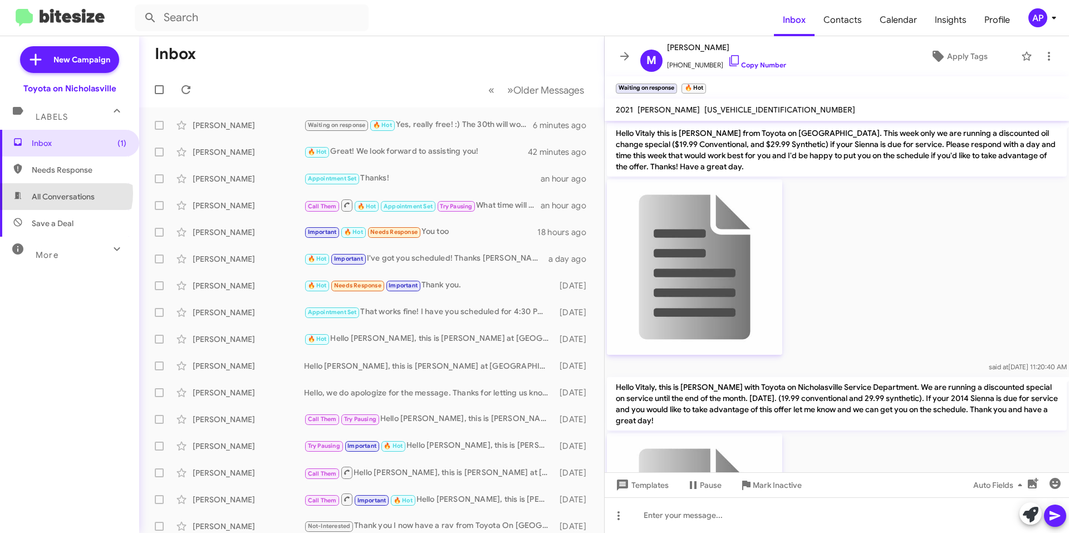
click at [62, 193] on span "All Conversations" at bounding box center [63, 196] width 63 height 11
type input "in:all-conversations"
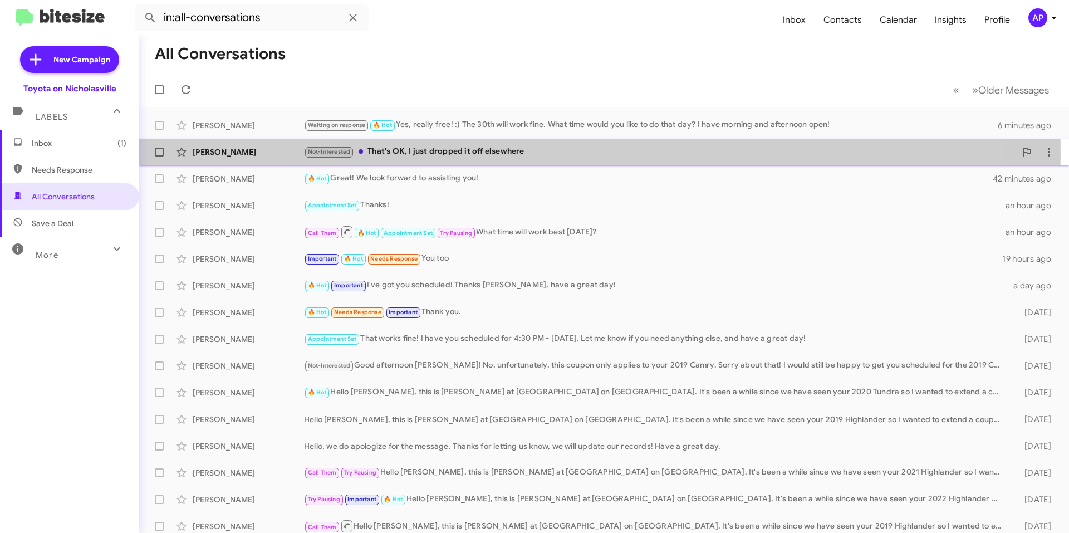
click at [537, 154] on div "Not-Interested That's OK, I just dropped it off elsewhere" at bounding box center [660, 151] width 712 height 13
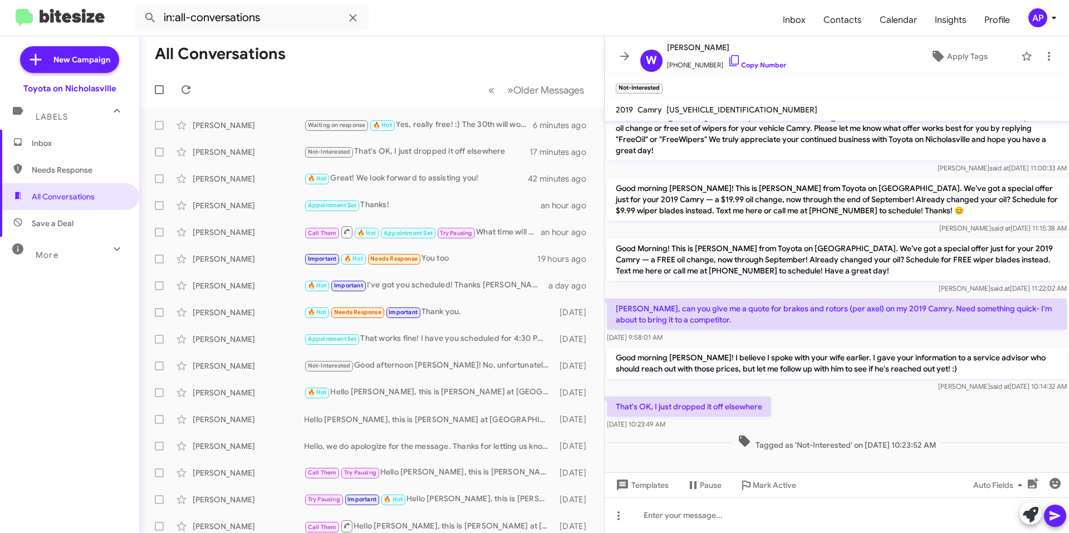
scroll to position [959, 0]
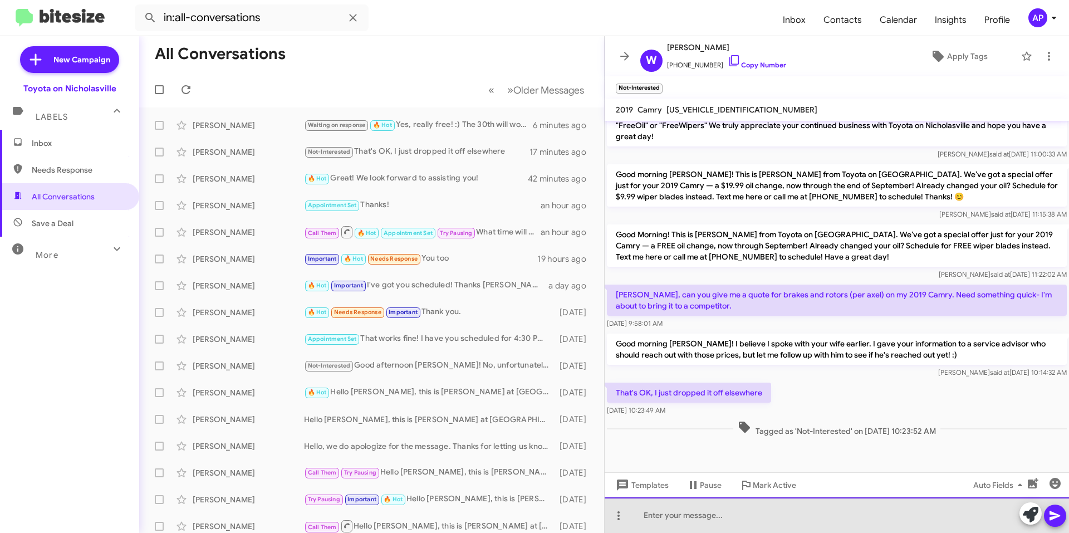
click at [695, 515] on div at bounding box center [837, 515] width 464 height 36
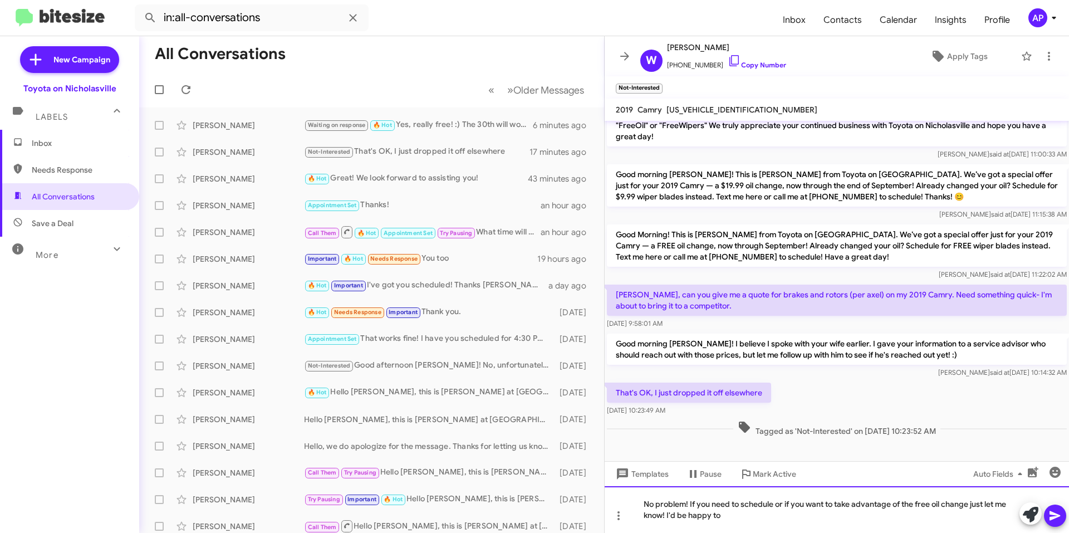
drag, startPoint x: 772, startPoint y: 506, endPoint x: 794, endPoint y: 507, distance: 22.3
click at [772, 506] on div "No problem! If you need to schedule or if you want to take advantage of the fre…" at bounding box center [837, 509] width 464 height 47
click at [761, 518] on div "No problem! If you need anything else or if you want to take advantage of the f…" at bounding box center [837, 509] width 464 height 47
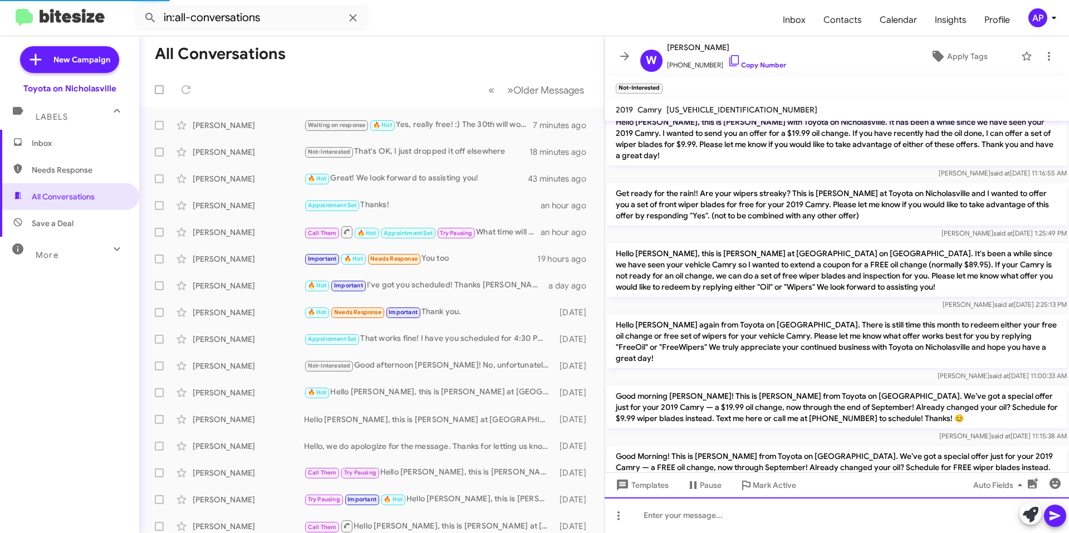
scroll to position [1011, 0]
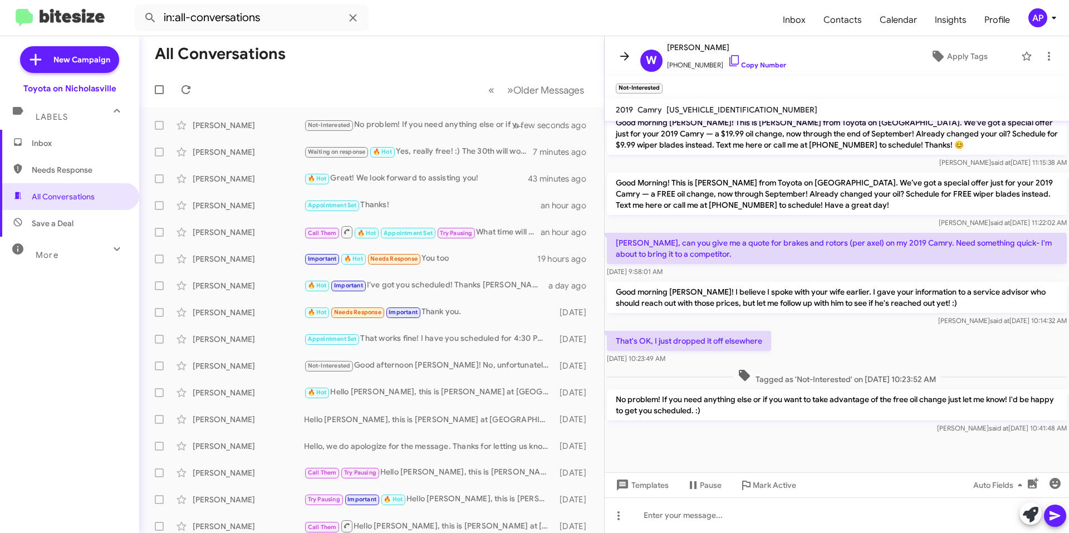
click at [619, 56] on icon at bounding box center [624, 56] width 13 height 13
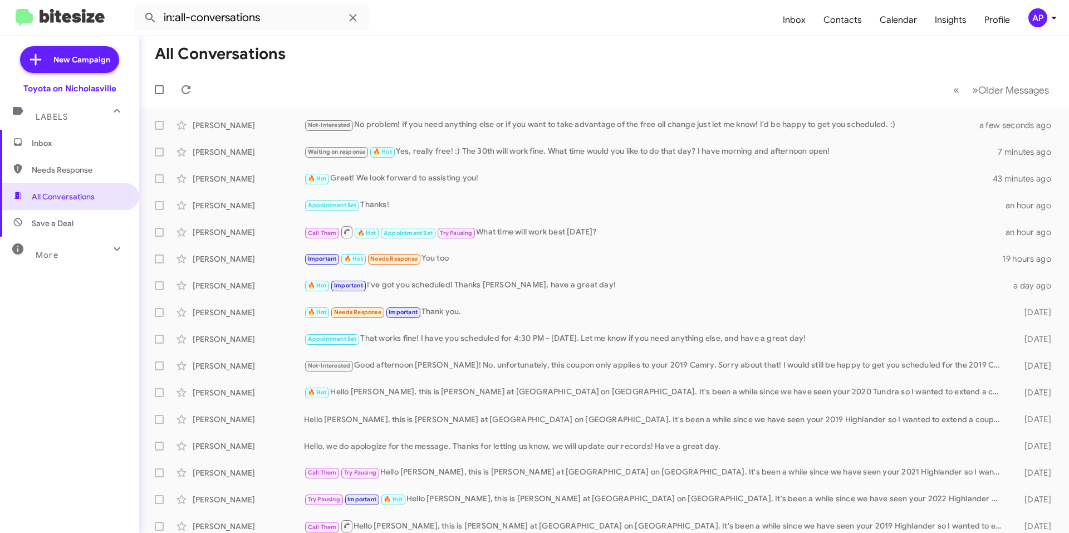
click at [69, 153] on span "Inbox" at bounding box center [69, 143] width 139 height 27
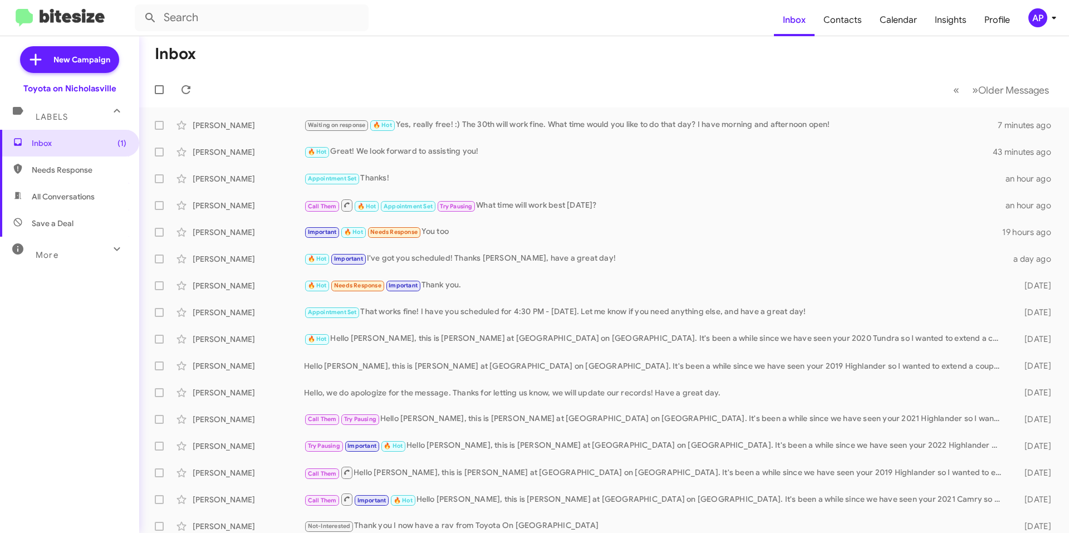
click at [78, 198] on span "All Conversations" at bounding box center [63, 196] width 63 height 11
type input "in:all-conversations"
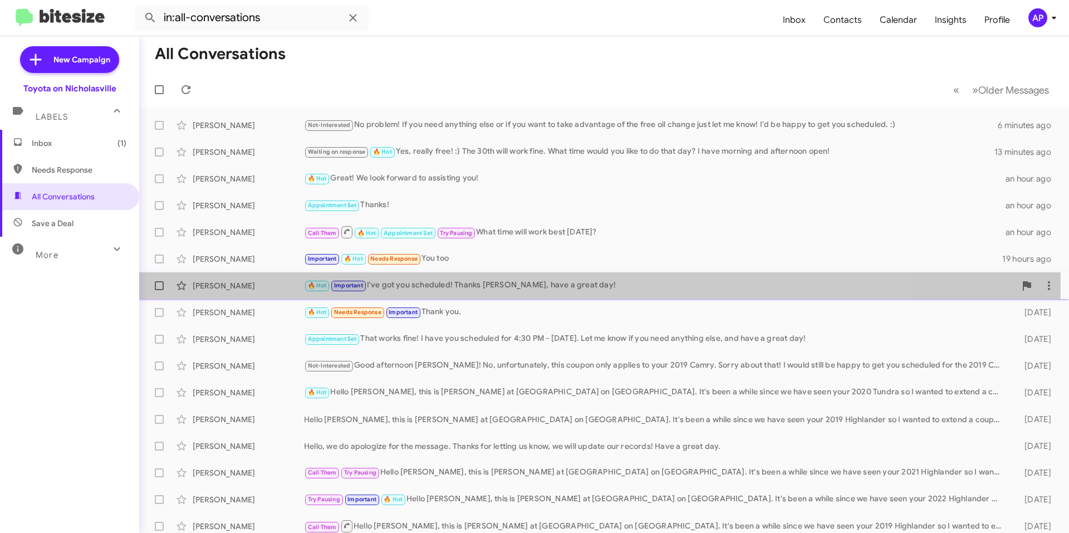
click at [491, 285] on div "🔥 Hot Important I've got you scheduled! Thanks [PERSON_NAME], have a great day!" at bounding box center [660, 285] width 712 height 13
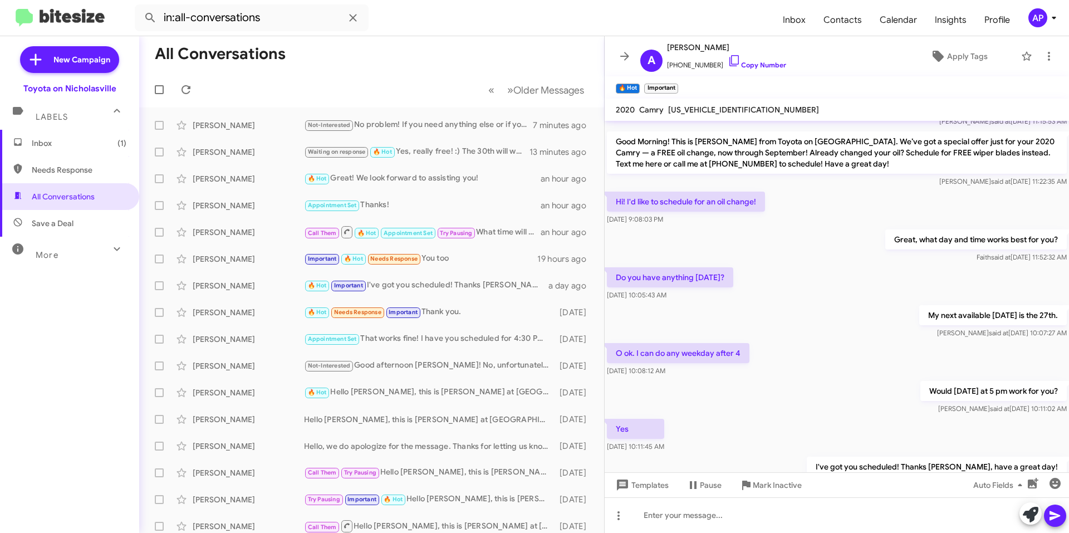
scroll to position [1482, 0]
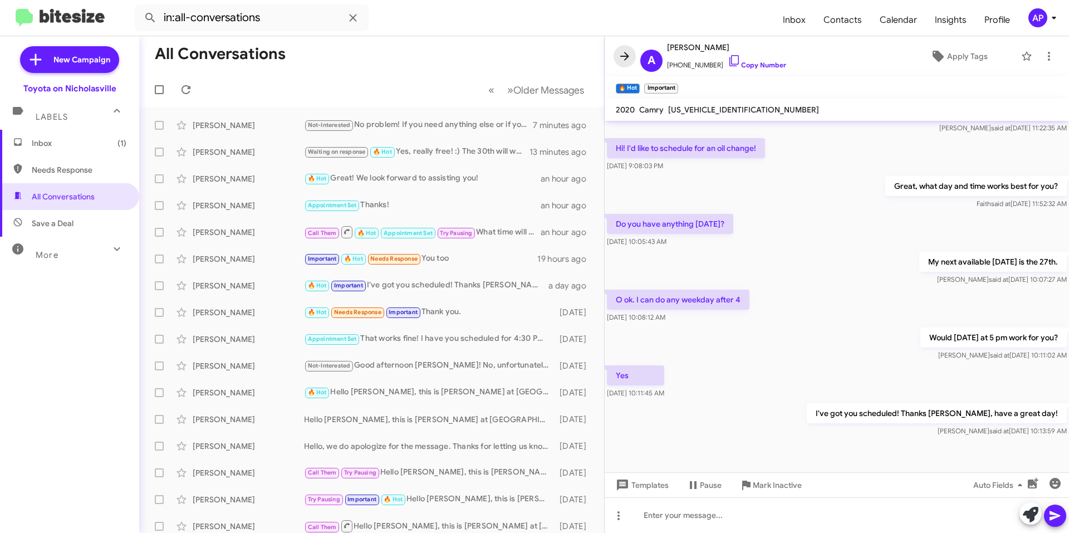
click at [624, 56] on icon at bounding box center [624, 56] width 9 height 8
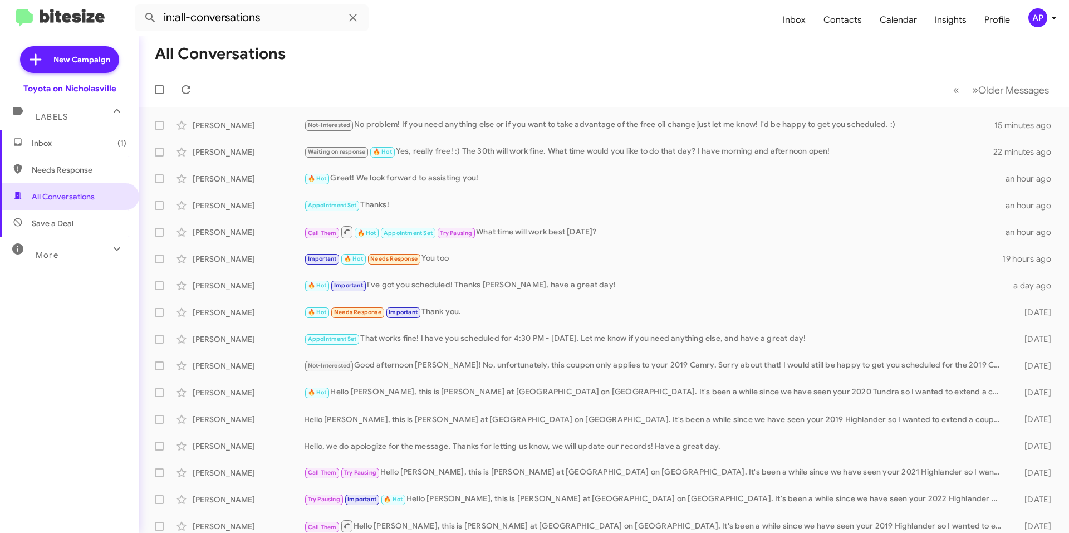
click at [84, 149] on span "Inbox (1)" at bounding box center [69, 143] width 139 height 27
